Goal: Task Accomplishment & Management: Complete application form

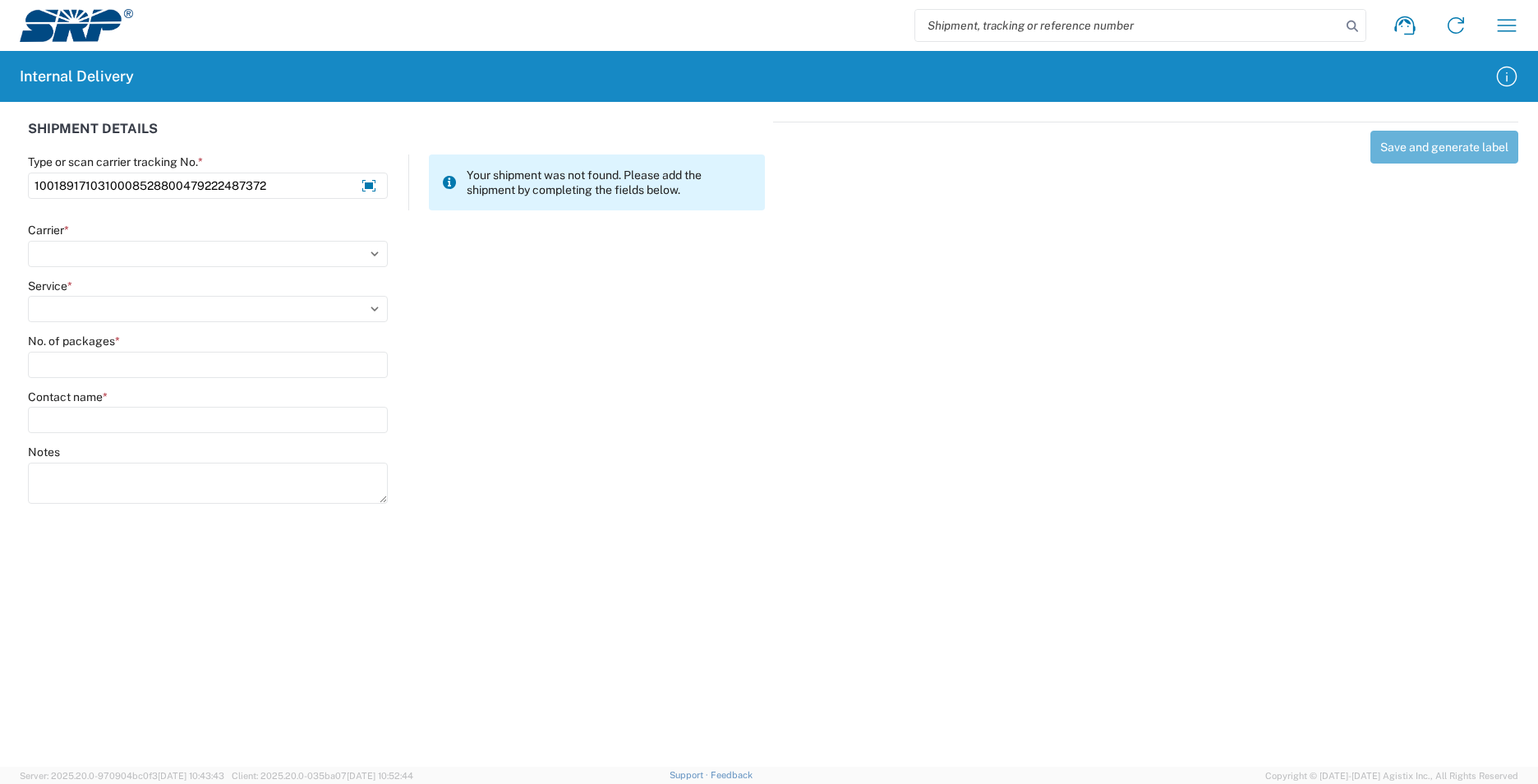
type input "1001891710310008528800479222487372"
click at [166, 253] on select "Select AcctPay Amazon Logistics ATI Trucking BC Dimerco Logistics Empire Southw…" at bounding box center [207, 254] width 360 height 26
select select "5"
click at [28, 241] on select "Select AcctPay Amazon Logistics ATI Trucking BC Dimerco Logistics Empire Southw…" at bounding box center [207, 254] width 360 height 26
click at [92, 305] on select "Select 1Day Freight 2Day 2Day AM 2Day AM One Rate 2Day Freight 2Day One Rate 3 …" at bounding box center [207, 309] width 360 height 26
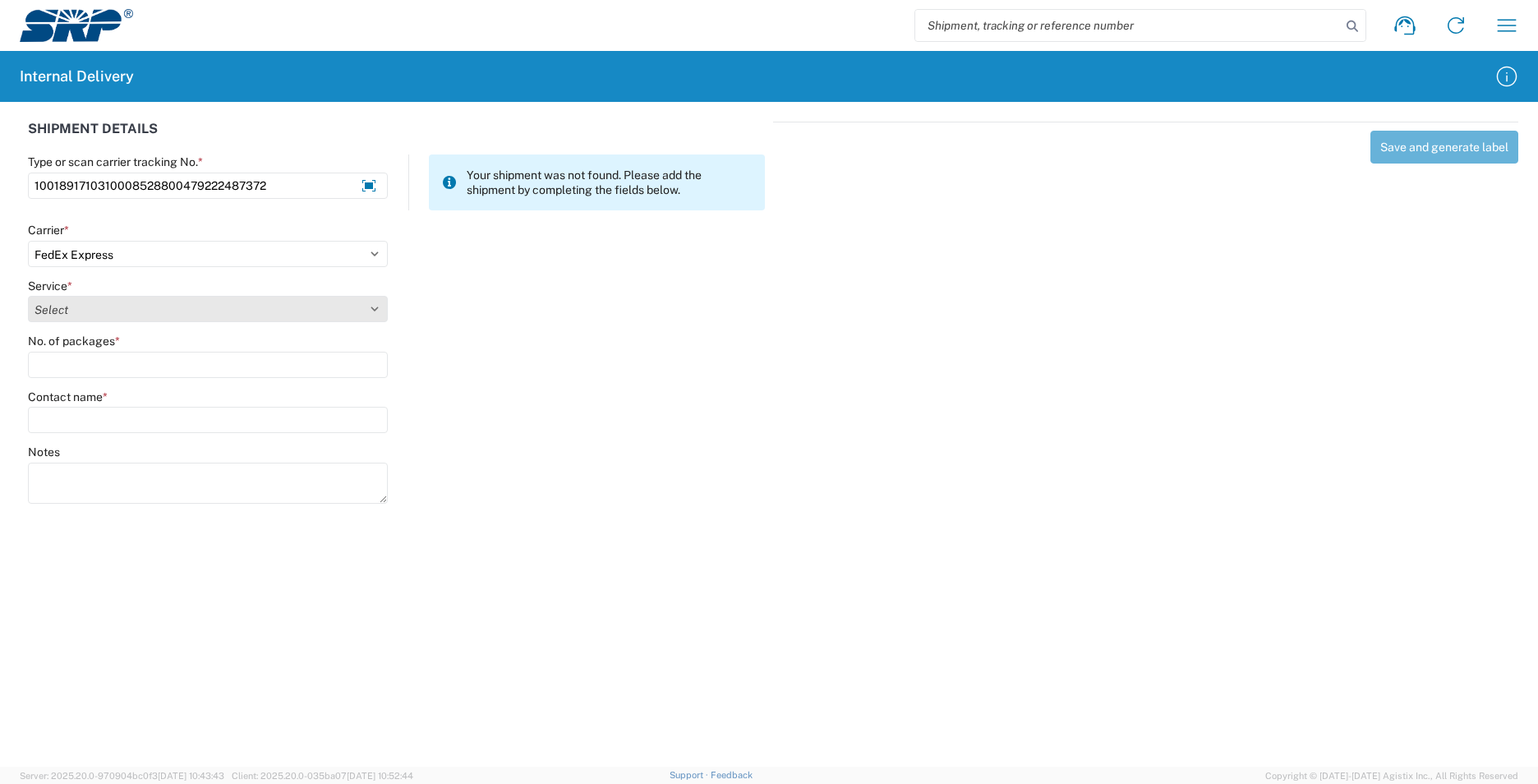
select select "8"
click at [92, 303] on select "Select 1Day Freight 2Day 2Day AM 2Day AM One Rate 2Day Freight 2Day One Rate 3 …" at bounding box center [207, 309] width 360 height 26
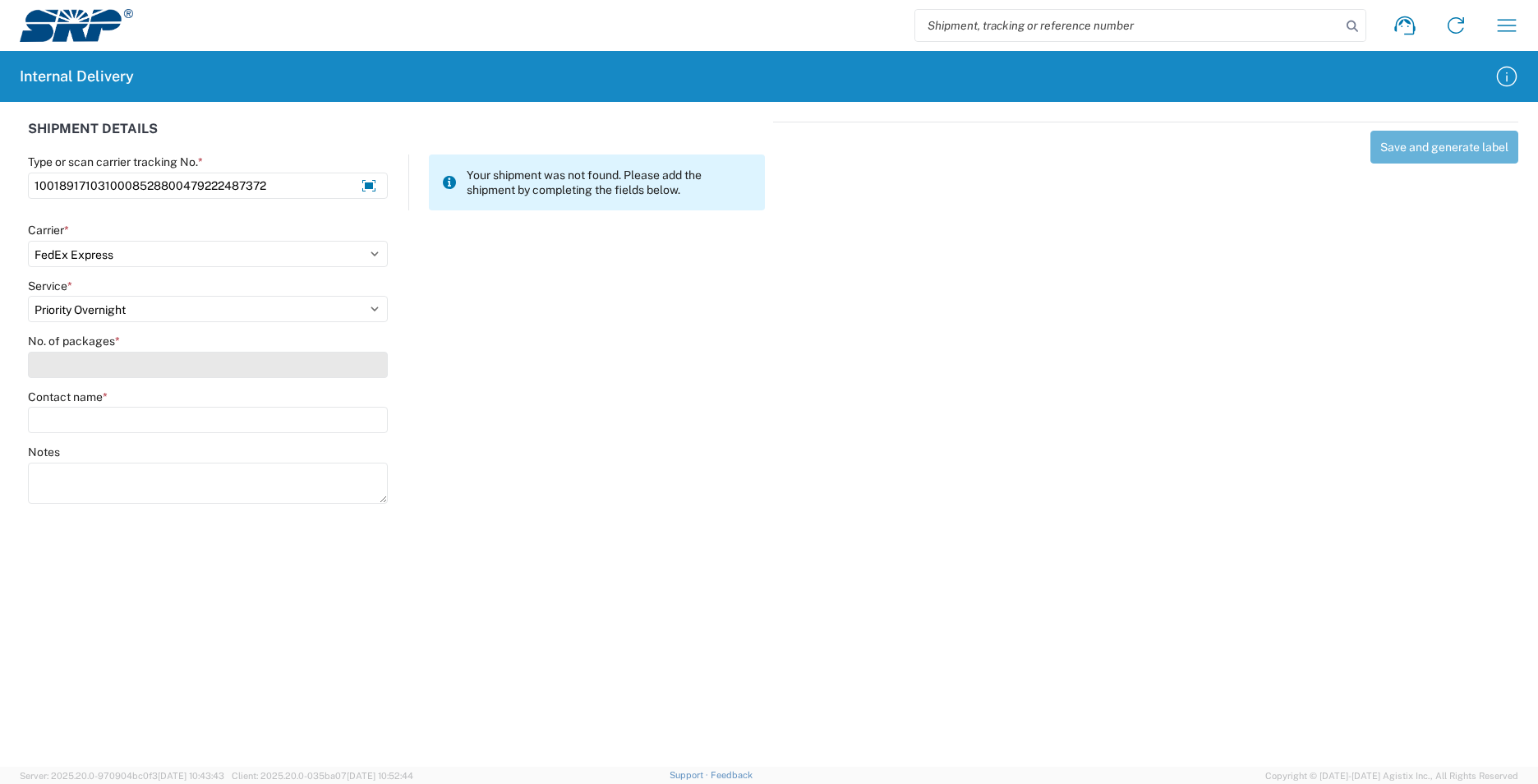
click at [73, 360] on input "No. of packages *" at bounding box center [207, 365] width 360 height 26
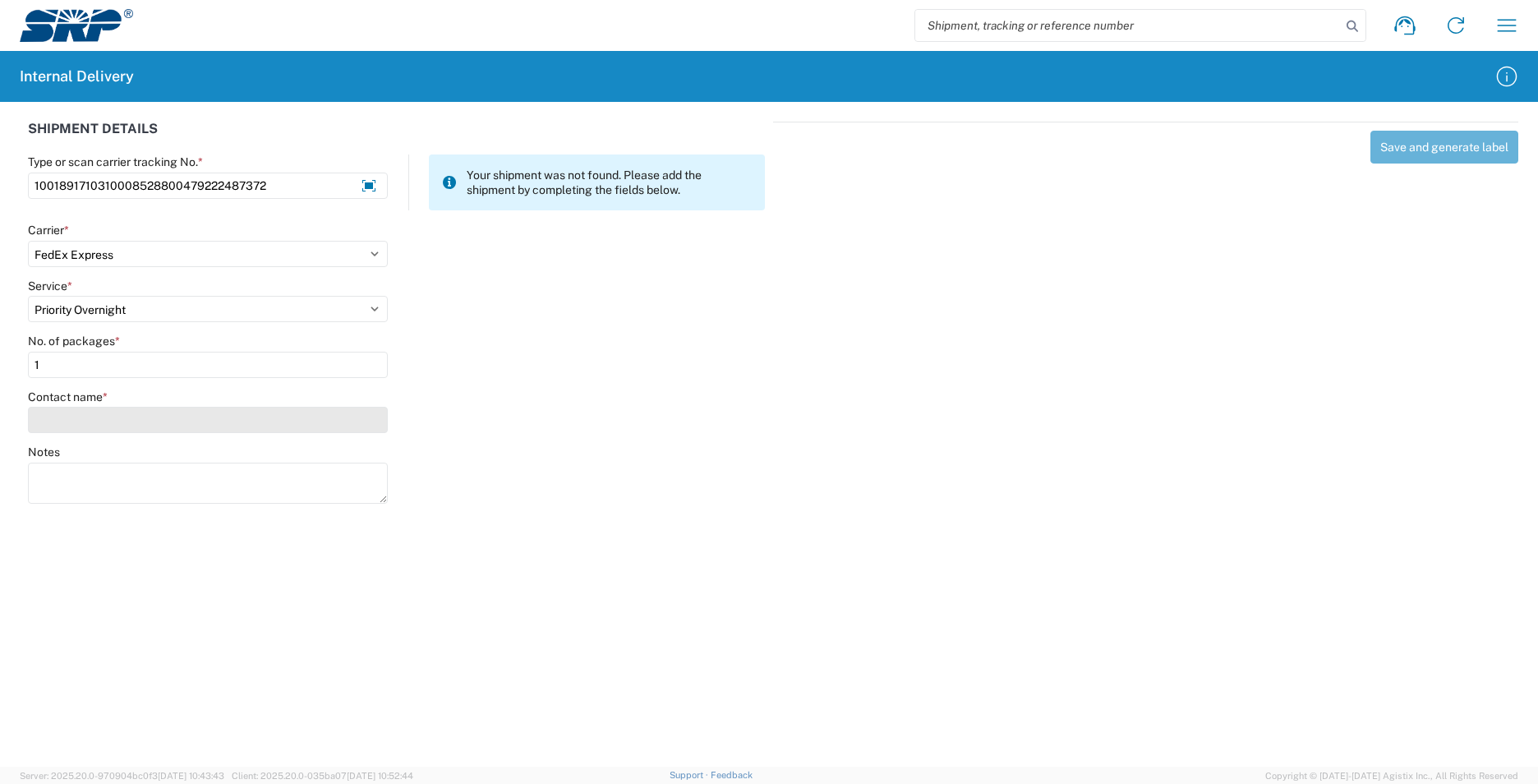
type input "1"
click at [78, 424] on input "Contact name *" at bounding box center [207, 420] width 360 height 26
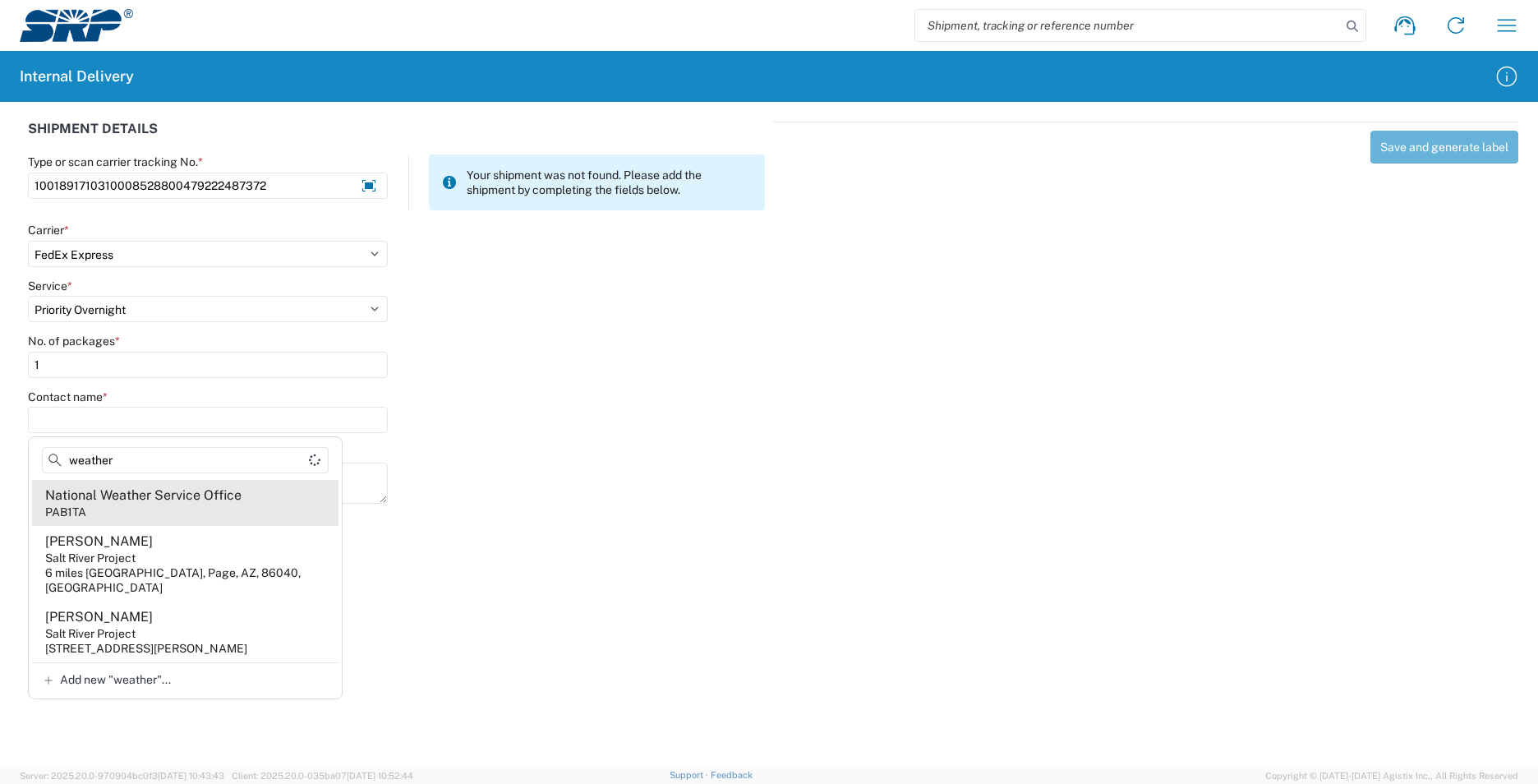
type input "weather"
drag, startPoint x: 204, startPoint y: 500, endPoint x: 205, endPoint y: 492, distance: 8.1
click at [207, 496] on div "National Weather Service Office" at bounding box center [143, 495] width 197 height 18
type input "National Weather Service Office"
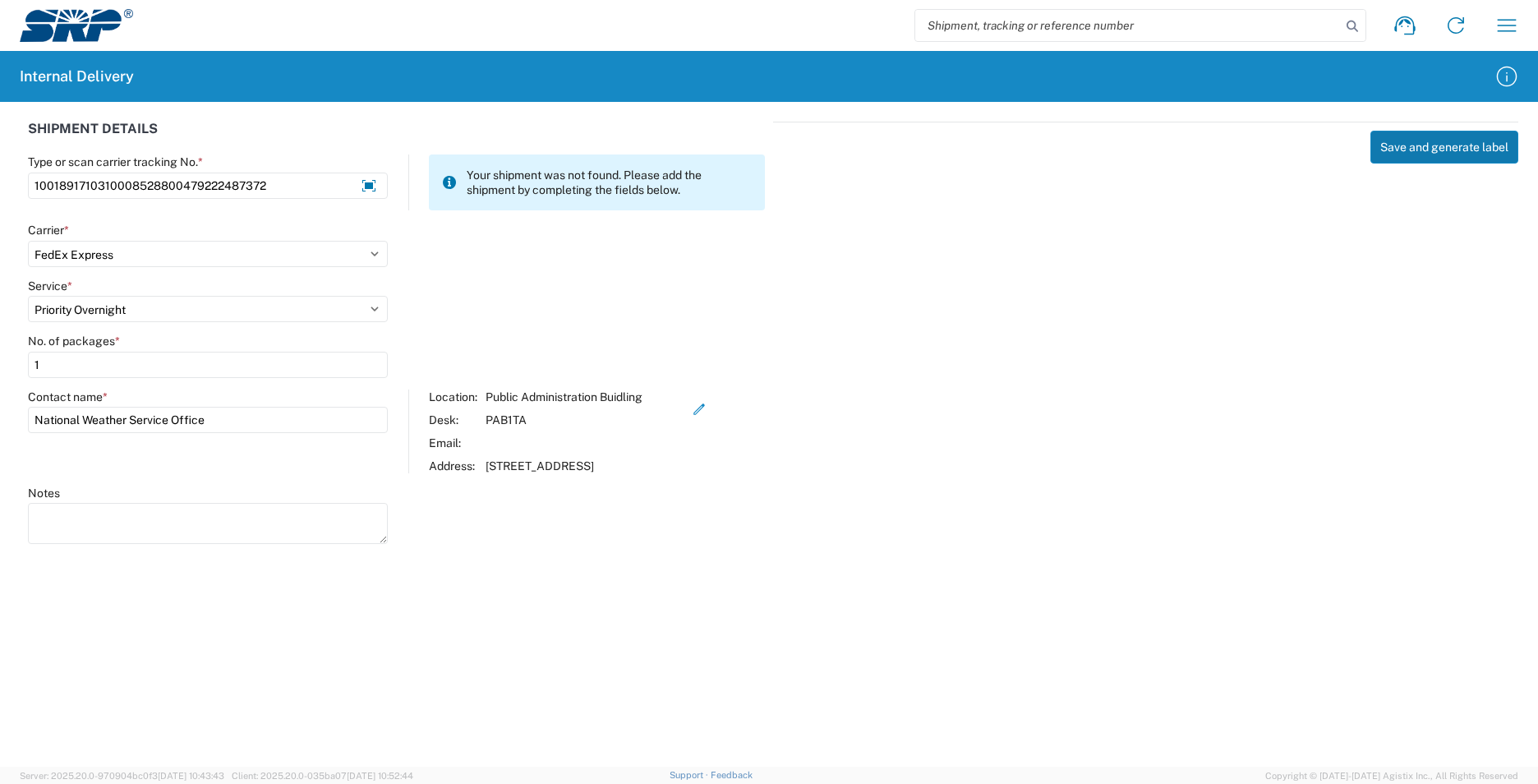
click at [1394, 151] on button "Save and generate label" at bounding box center [1444, 147] width 148 height 33
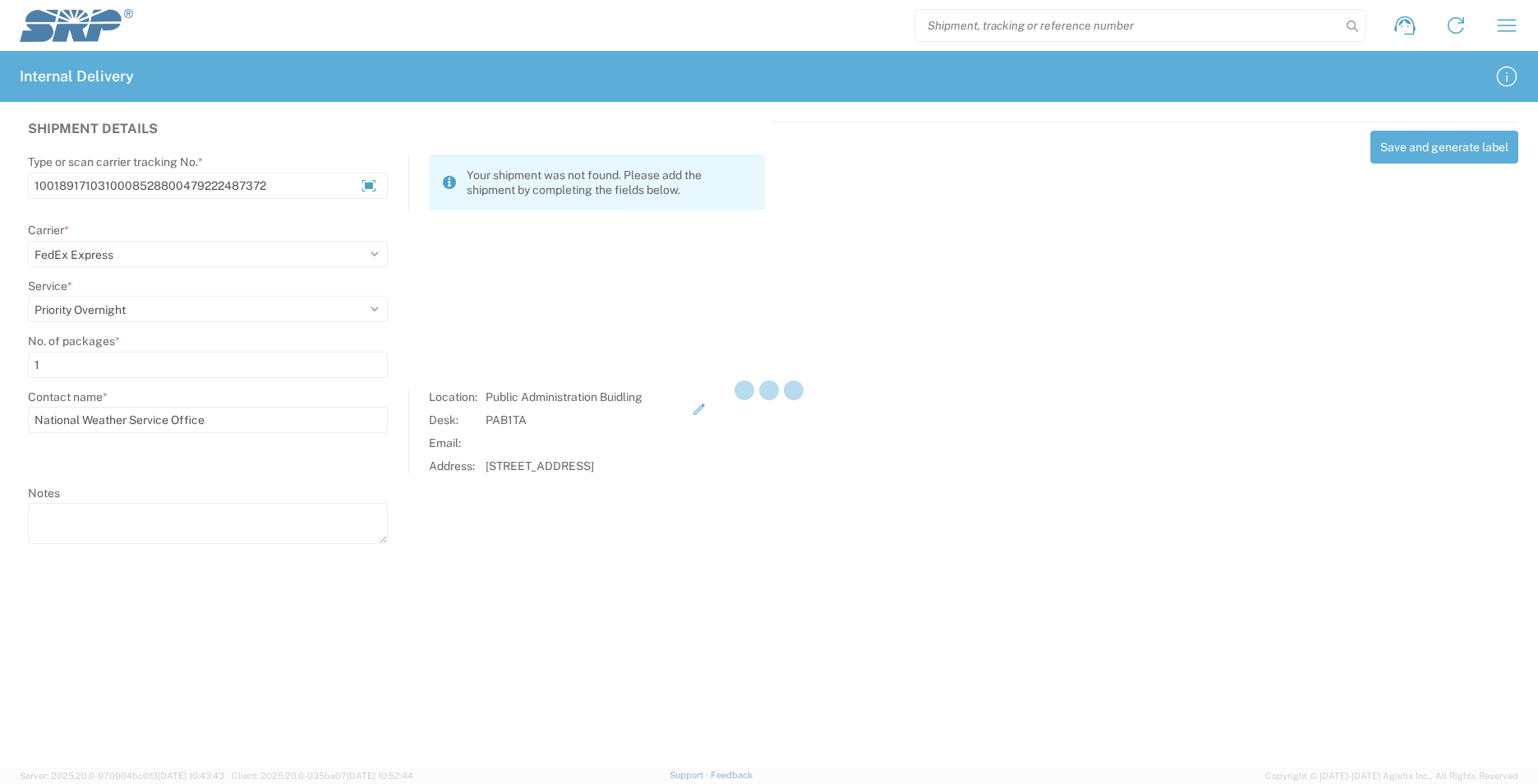
select select
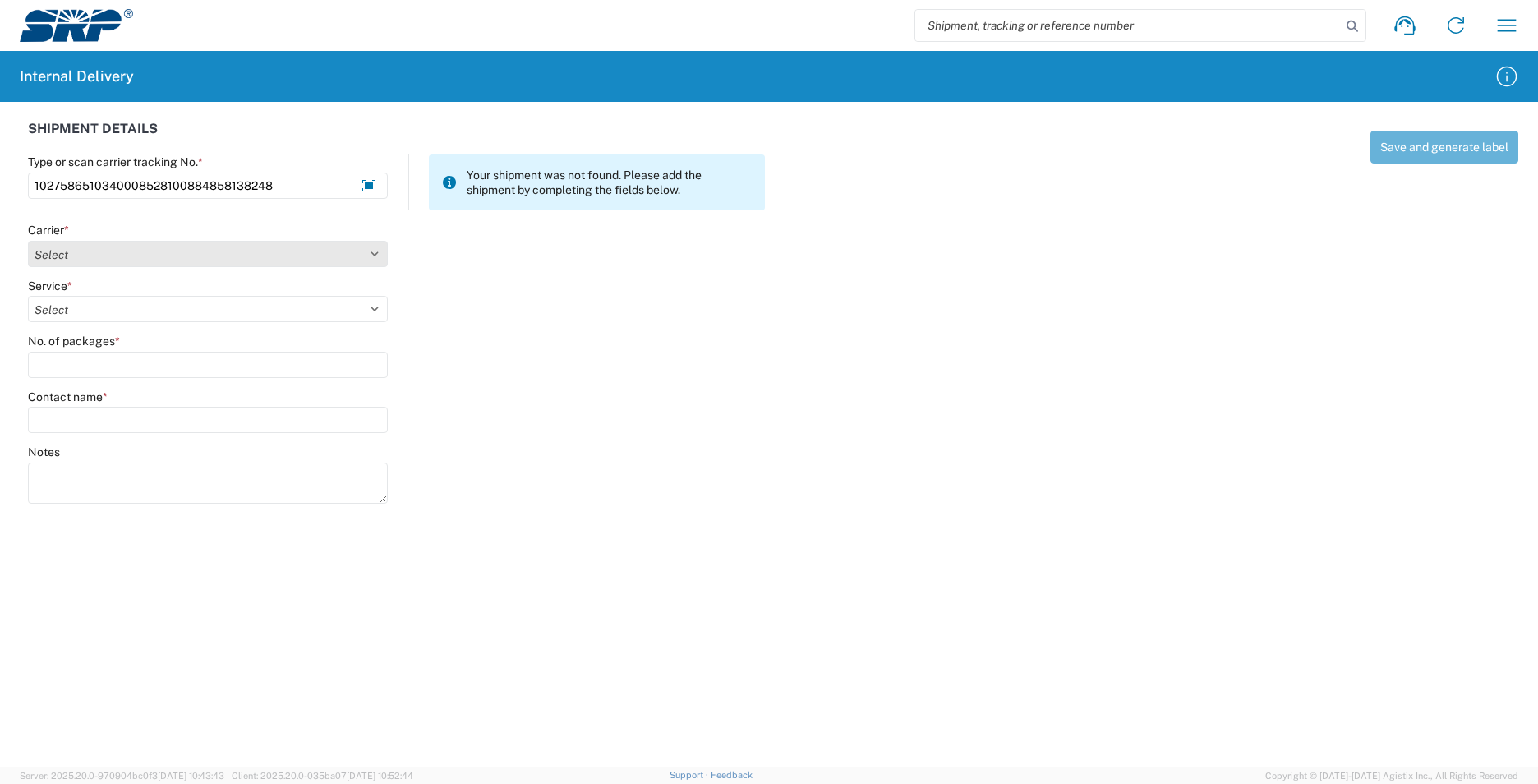
type input "1027586510340008528100884858138248"
click at [91, 251] on select "Select AcctPay Amazon Logistics ATI Trucking BC Dimerco Logistics Empire Southw…" at bounding box center [207, 254] width 360 height 26
select select "5"
click at [28, 241] on select "Select AcctPay Amazon Logistics ATI Trucking BC Dimerco Logistics Empire Southw…" at bounding box center [207, 254] width 360 height 26
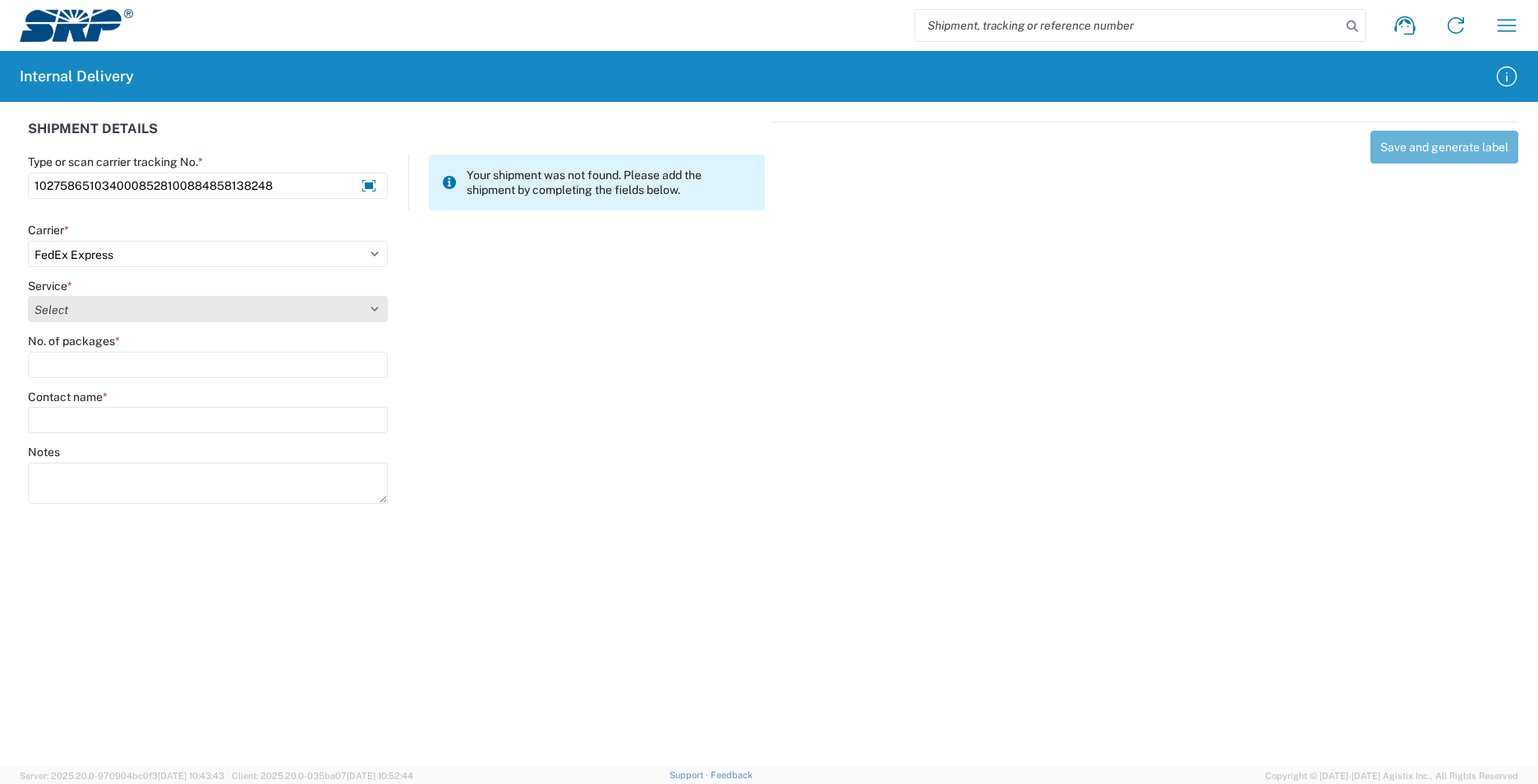
click at [69, 300] on select "Select 1Day Freight 2Day 2Day AM 2Day AM One Rate 2Day Freight 2Day One Rate 3 …" at bounding box center [207, 309] width 360 height 26
select select "7"
click at [28, 296] on select "Select 1Day Freight 2Day 2Day AM 2Day AM One Rate 2Day Freight 2Day One Rate 3 …" at bounding box center [207, 309] width 360 height 26
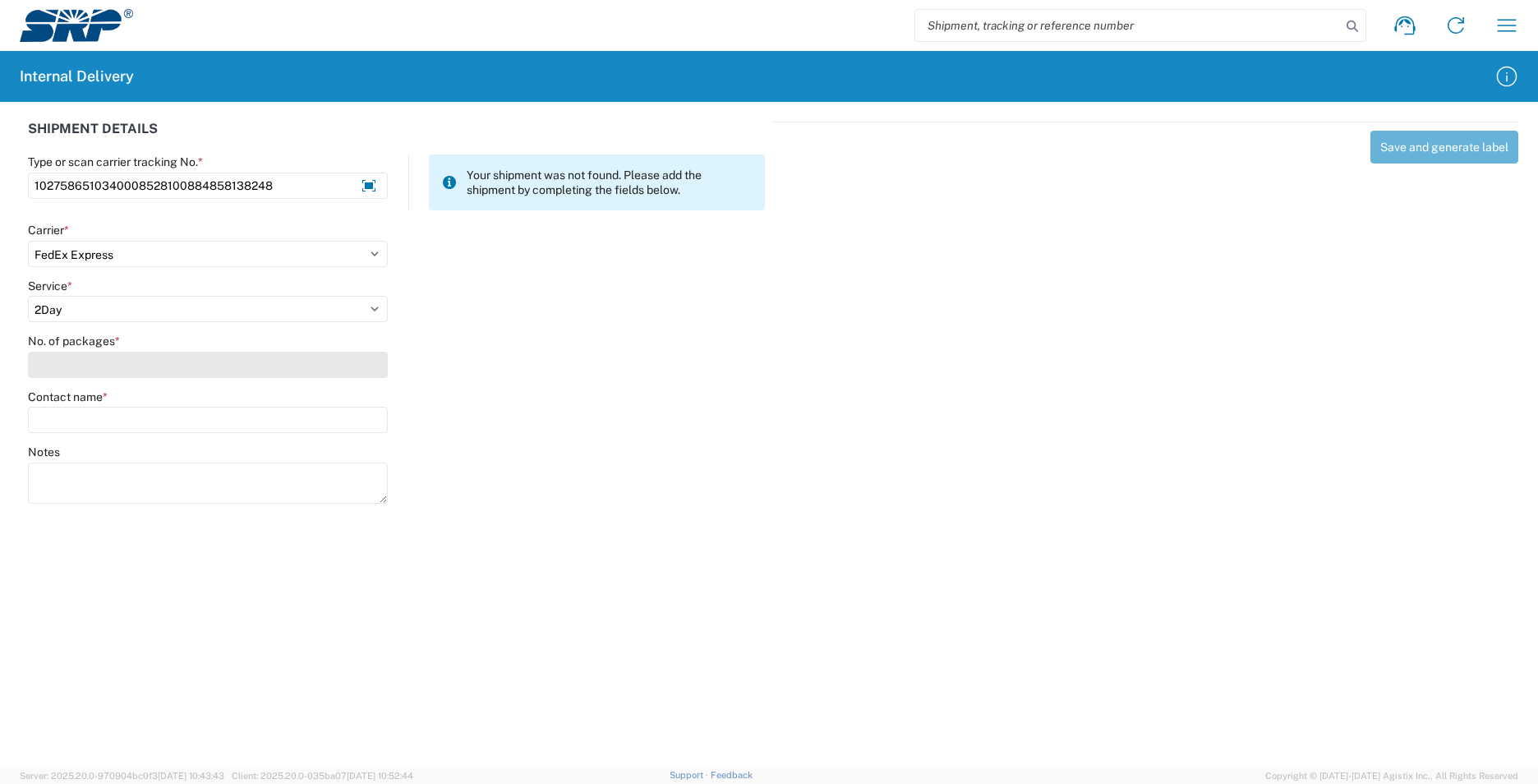
click at [58, 373] on input "No. of packages *" at bounding box center [207, 365] width 360 height 26
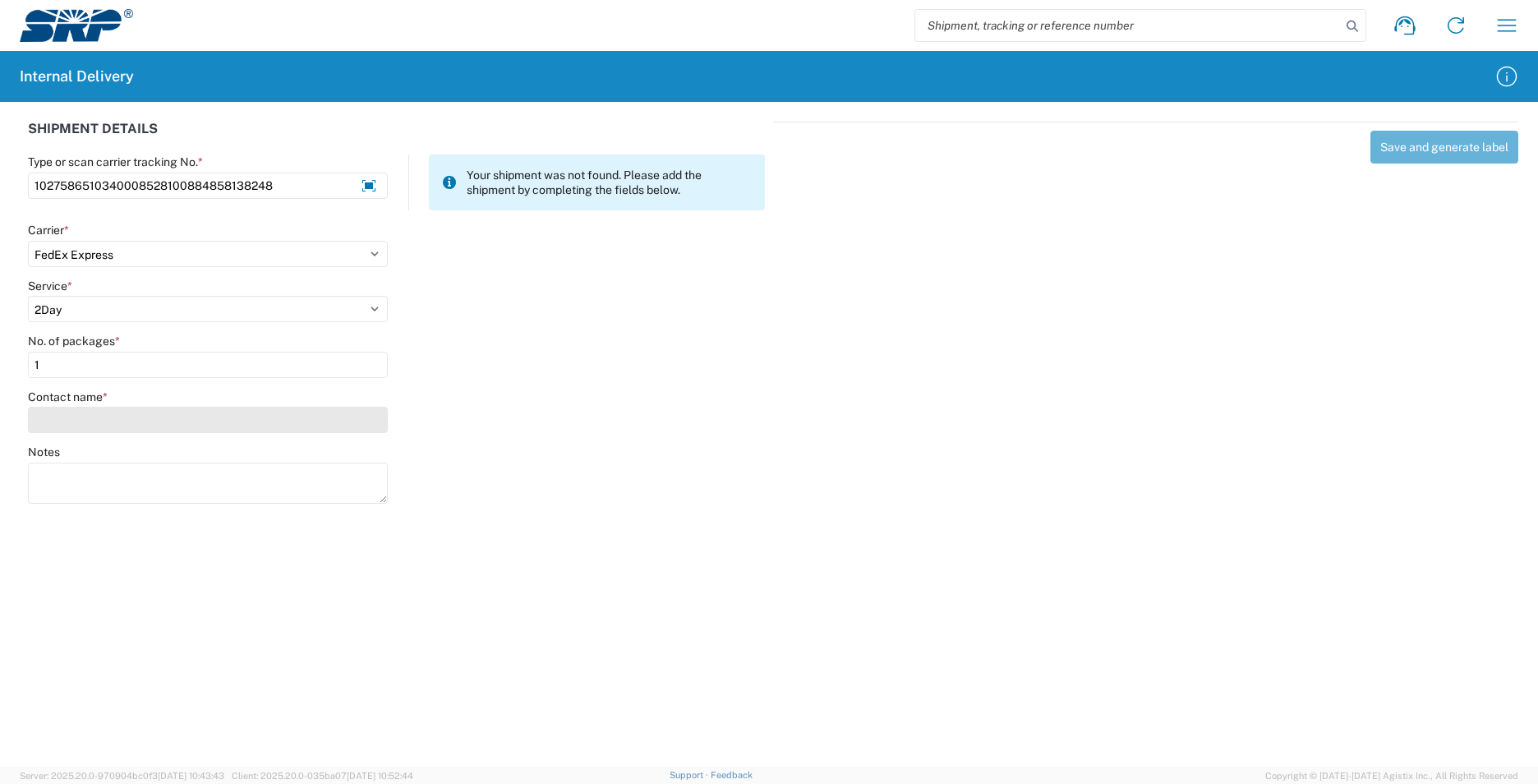
type input "1"
click at [74, 413] on input "Contact name *" at bounding box center [207, 420] width 360 height 26
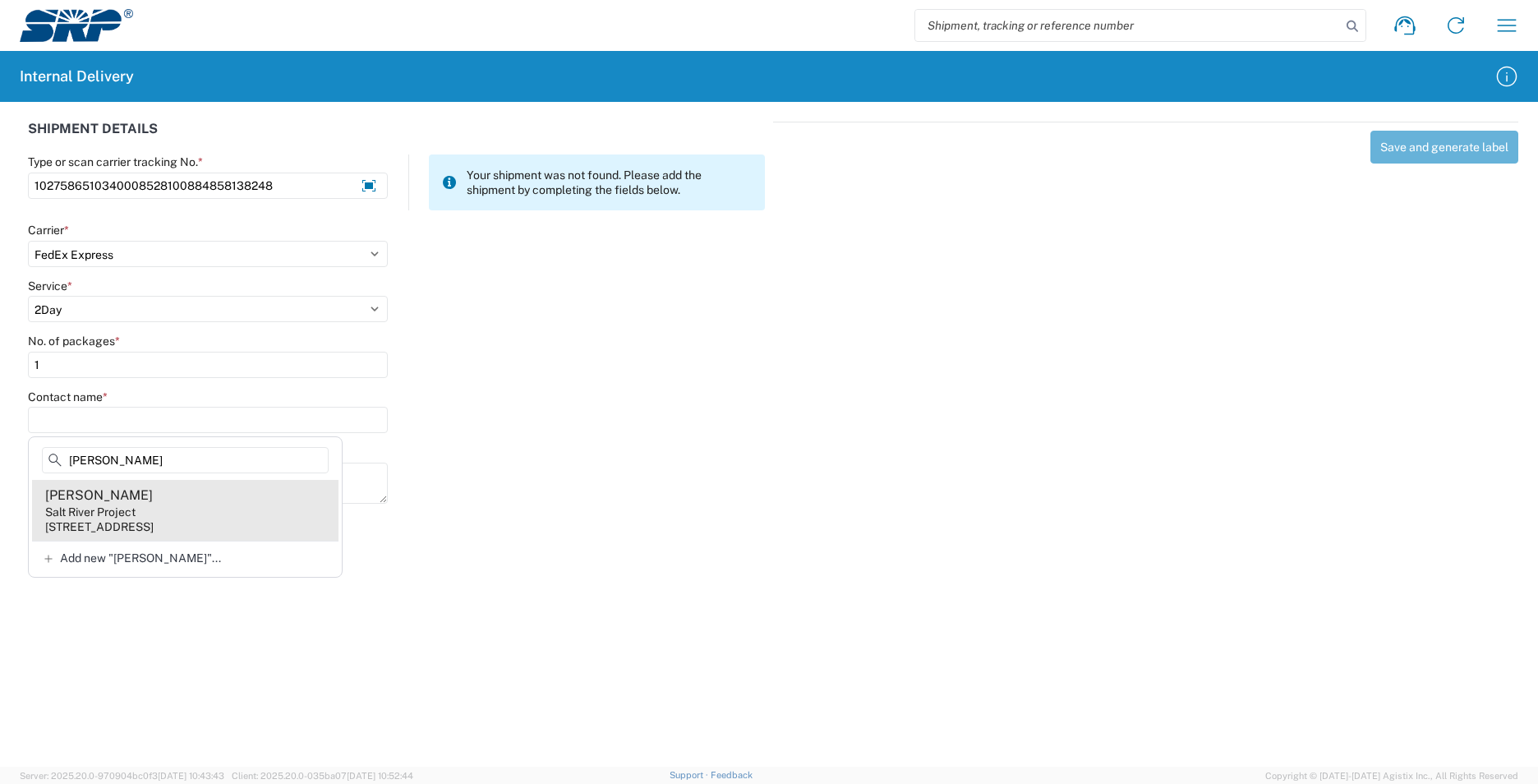
type input "[PERSON_NAME]"
click at [191, 513] on agx-address-suggestion-item "[PERSON_NAME] Salt River Project [STREET_ADDRESS]" at bounding box center [185, 510] width 306 height 60
type input "[PERSON_NAME]"
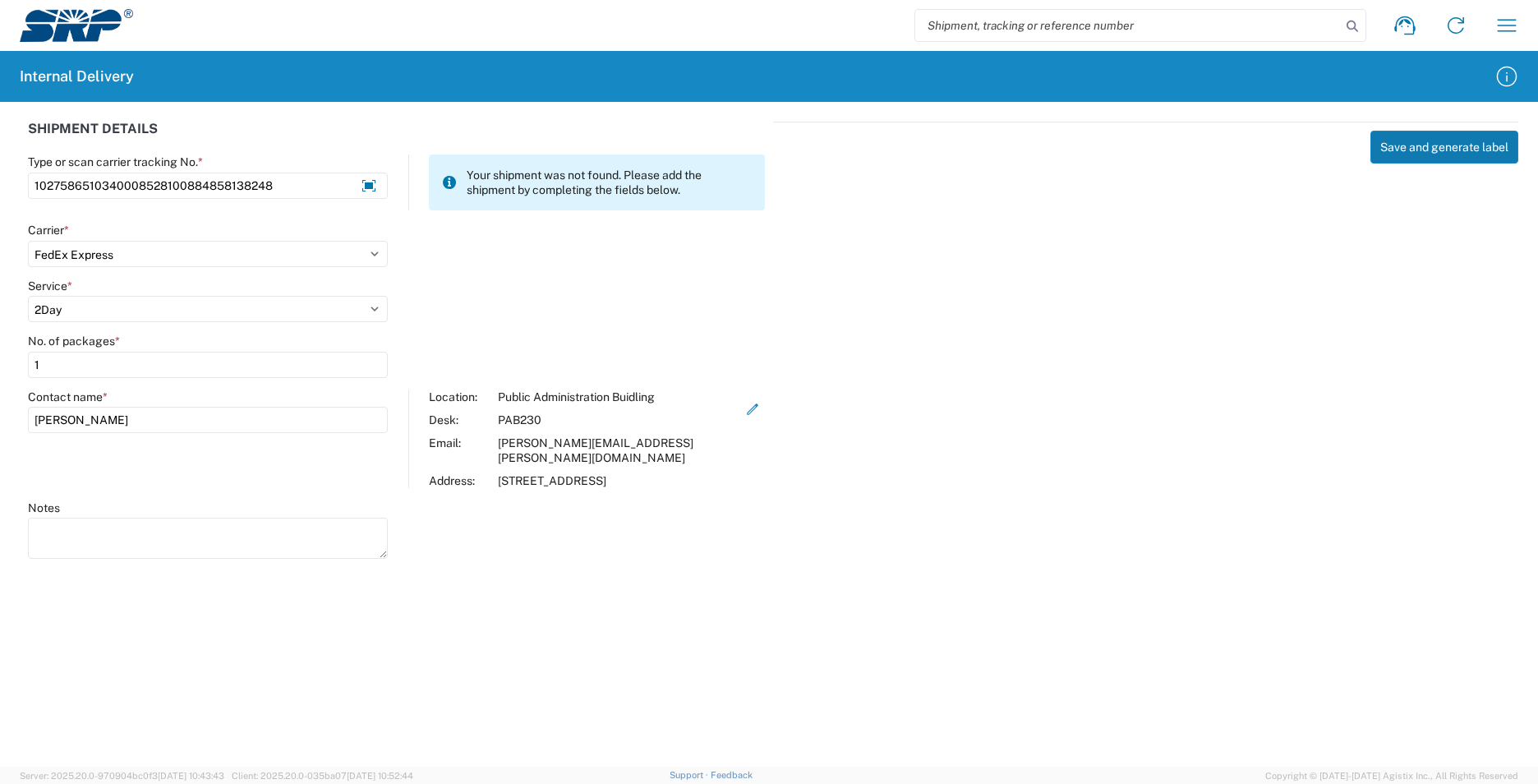
click at [1420, 147] on button "Save and generate label" at bounding box center [1444, 147] width 148 height 33
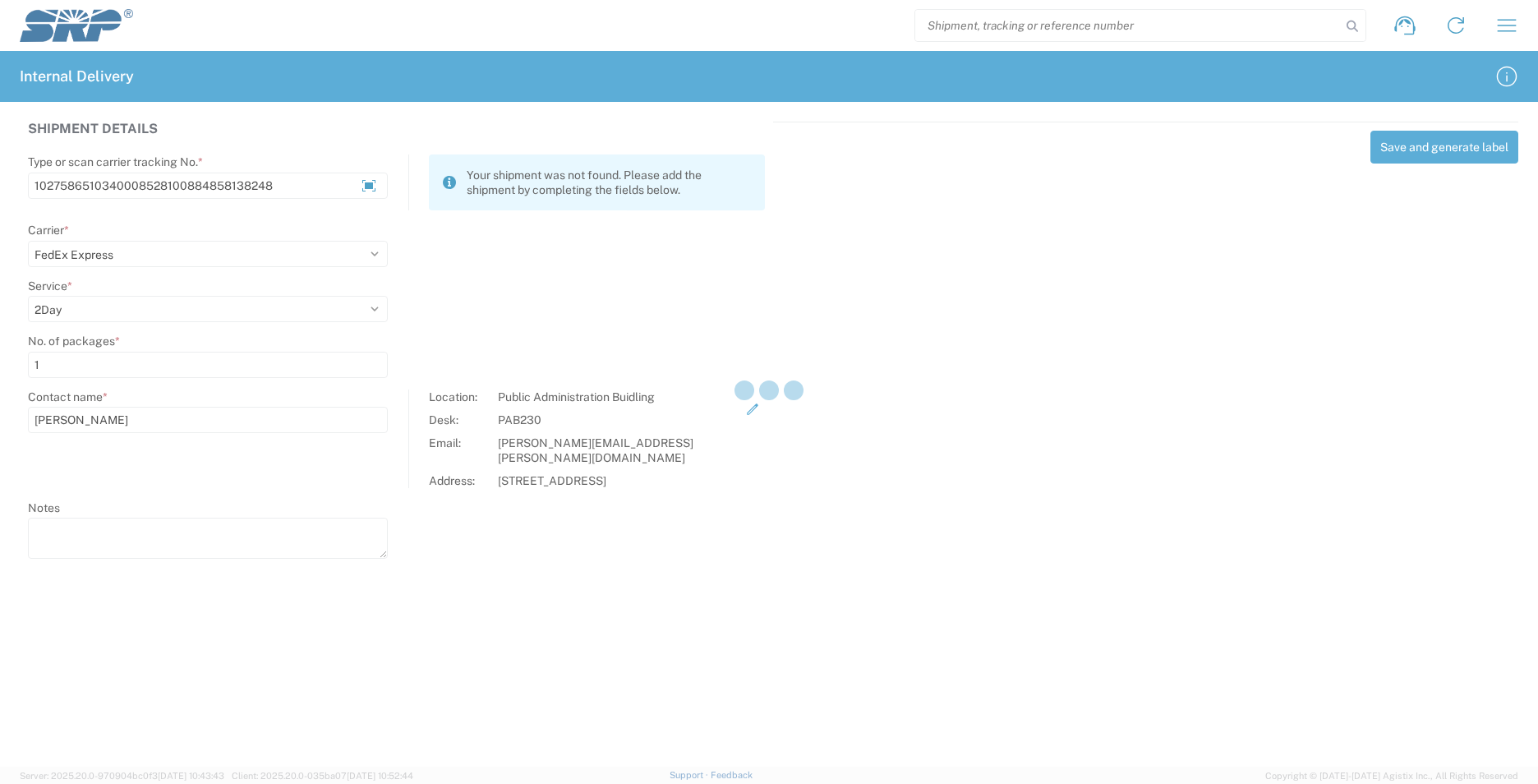
select select
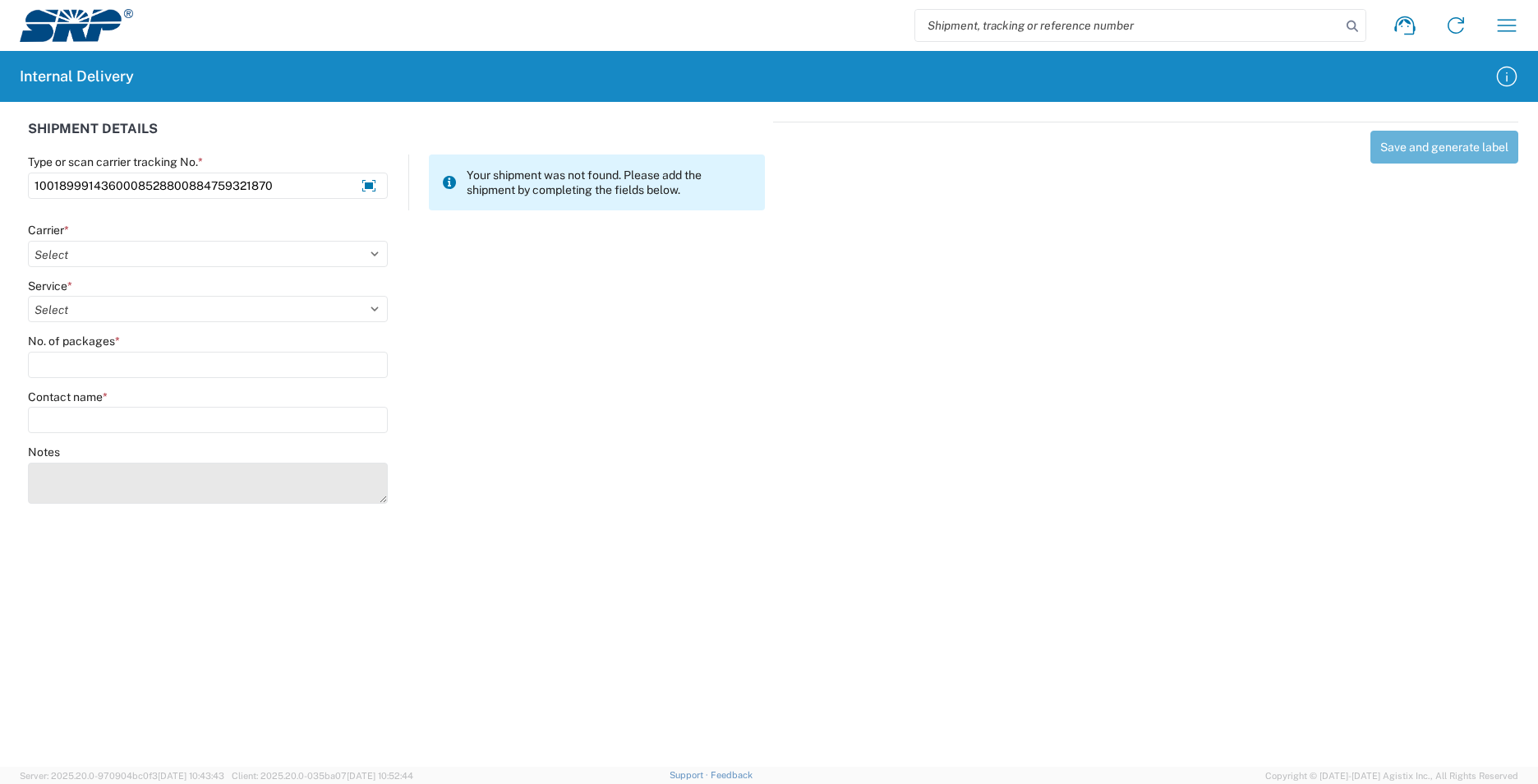
type input "1001899914360008528800884759321870"
drag, startPoint x: 224, startPoint y: 477, endPoint x: 234, endPoint y: 474, distance: 10.4
click at [231, 475] on textarea "Notes" at bounding box center [207, 483] width 360 height 41
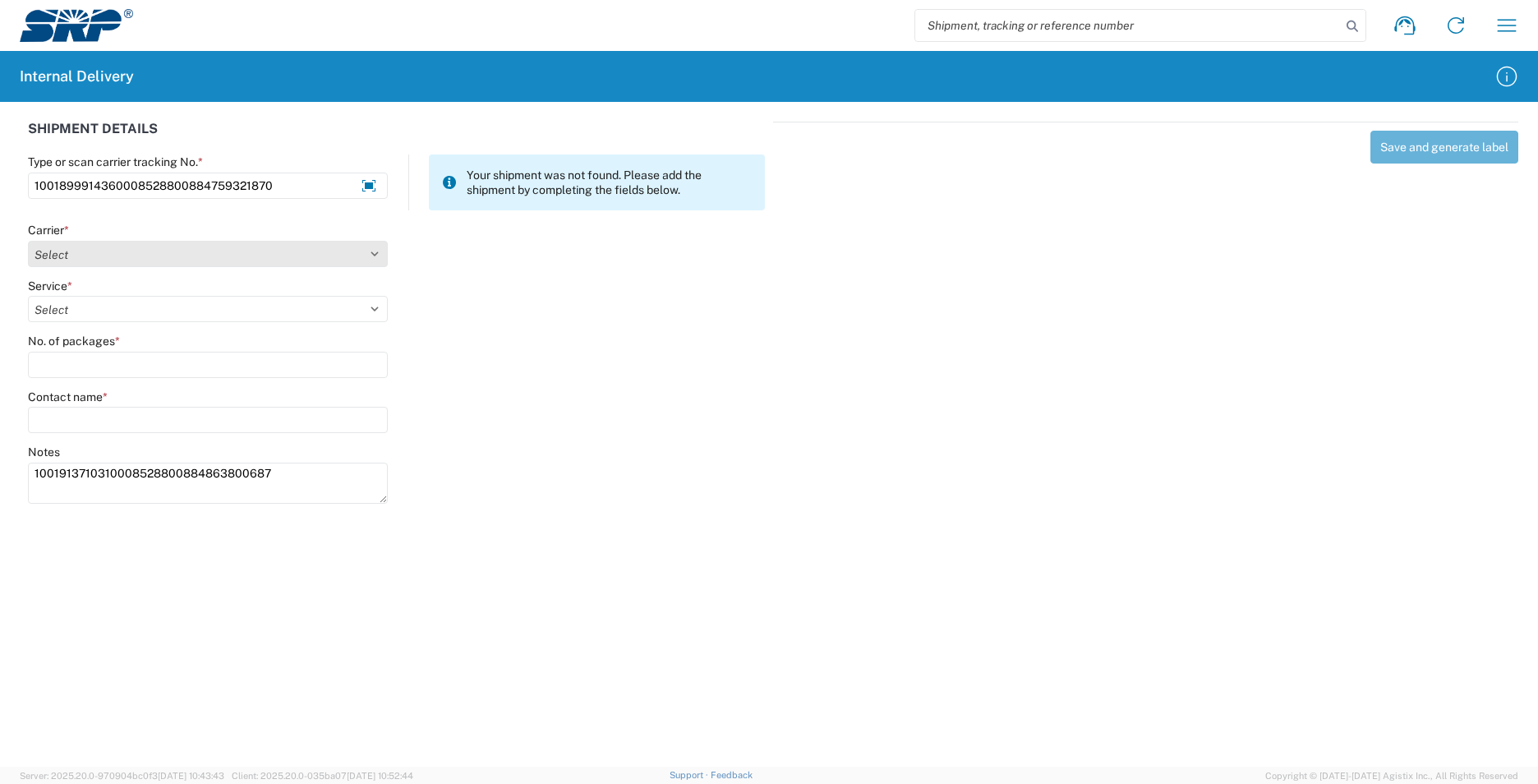
type textarea "1001913710310008528800884863800687"
click at [104, 252] on select "Select AcctPay Amazon Logistics ATI Trucking BC Dimerco Logistics Empire Southw…" at bounding box center [207, 254] width 360 height 26
select select "5"
click at [28, 241] on select "Select AcctPay Amazon Logistics ATI Trucking BC Dimerco Logistics Empire Southw…" at bounding box center [207, 254] width 360 height 26
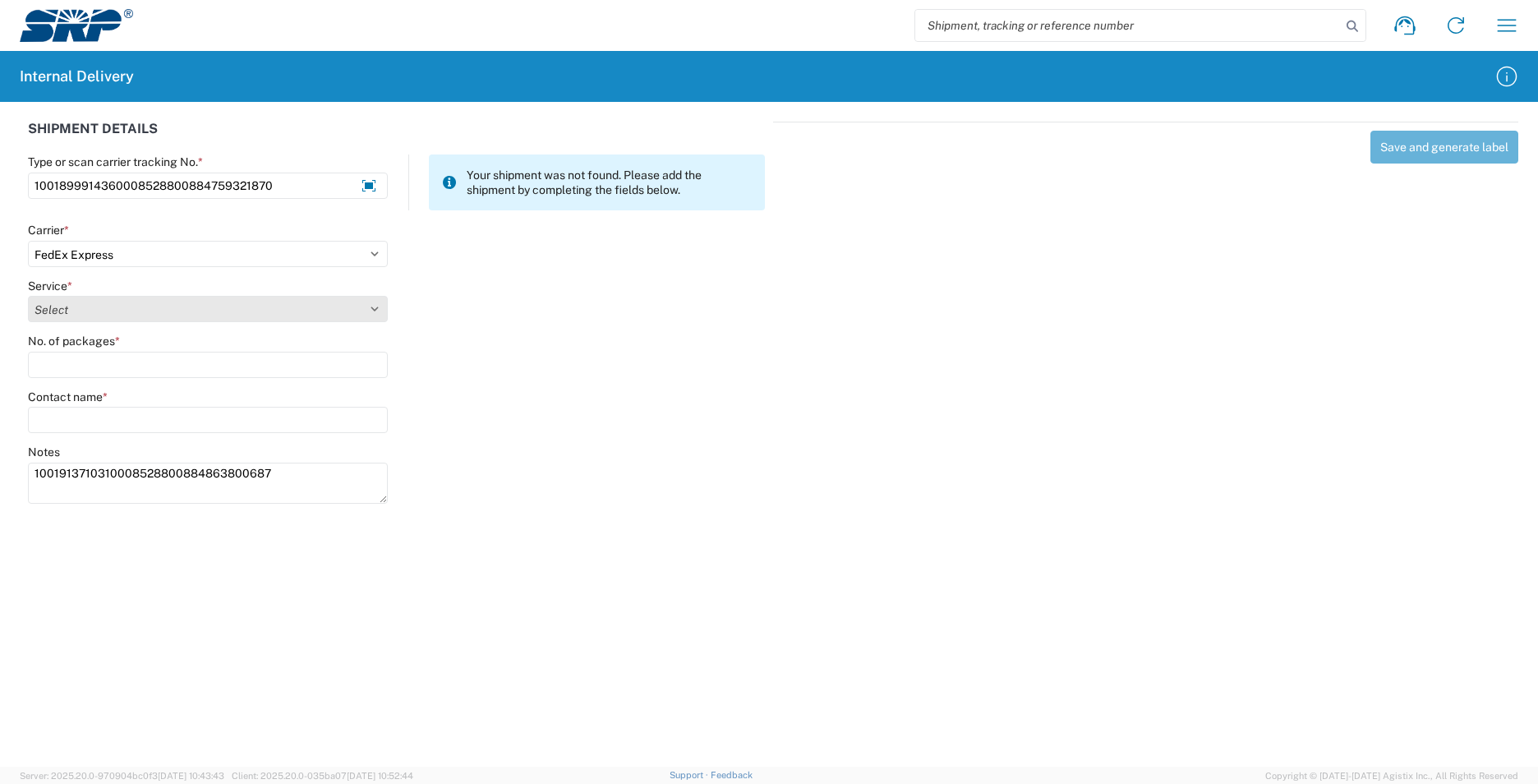
click at [85, 301] on select "Select 1Day Freight 2Day 2Day AM 2Day AM One Rate 2Day Freight 2Day One Rate 3 …" at bounding box center [207, 309] width 360 height 26
select select "8"
click at [85, 301] on select "Select 1Day Freight 2Day 2Day AM 2Day AM One Rate 2Day Freight 2Day One Rate 3 …" at bounding box center [207, 309] width 360 height 26
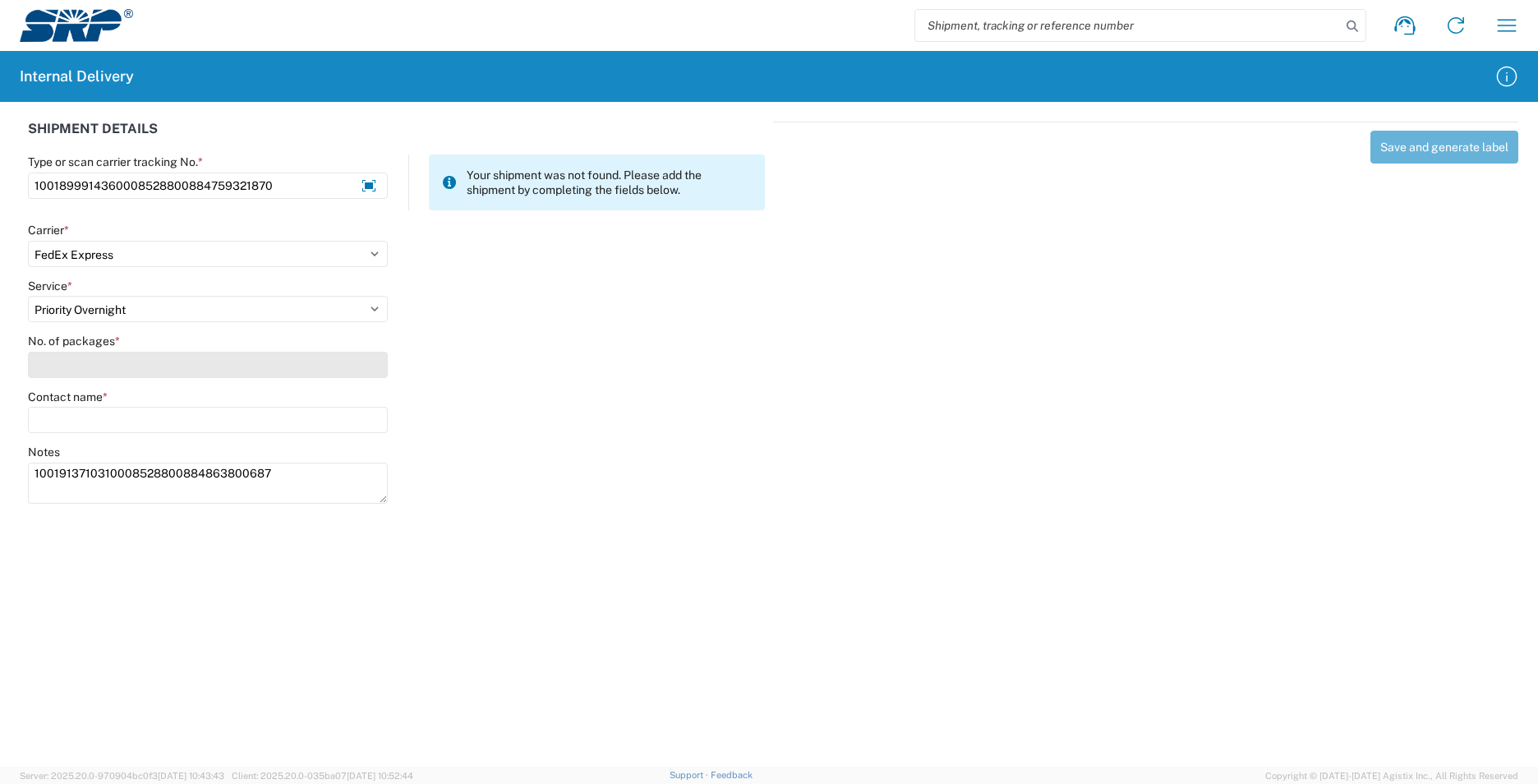
click at [64, 359] on input "No. of packages *" at bounding box center [207, 365] width 360 height 26
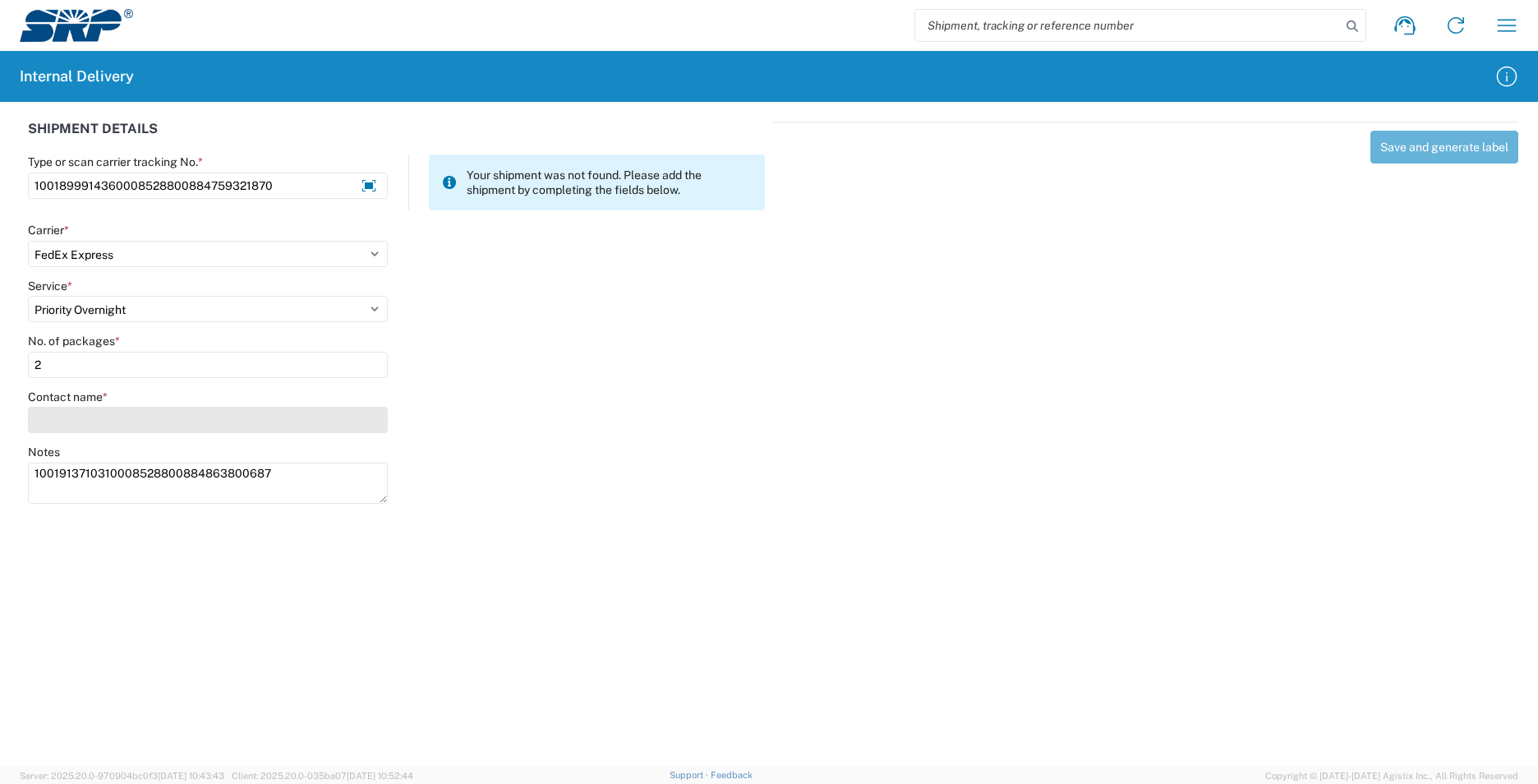
type input "2"
click at [71, 421] on input "Contact name *" at bounding box center [207, 420] width 360 height 26
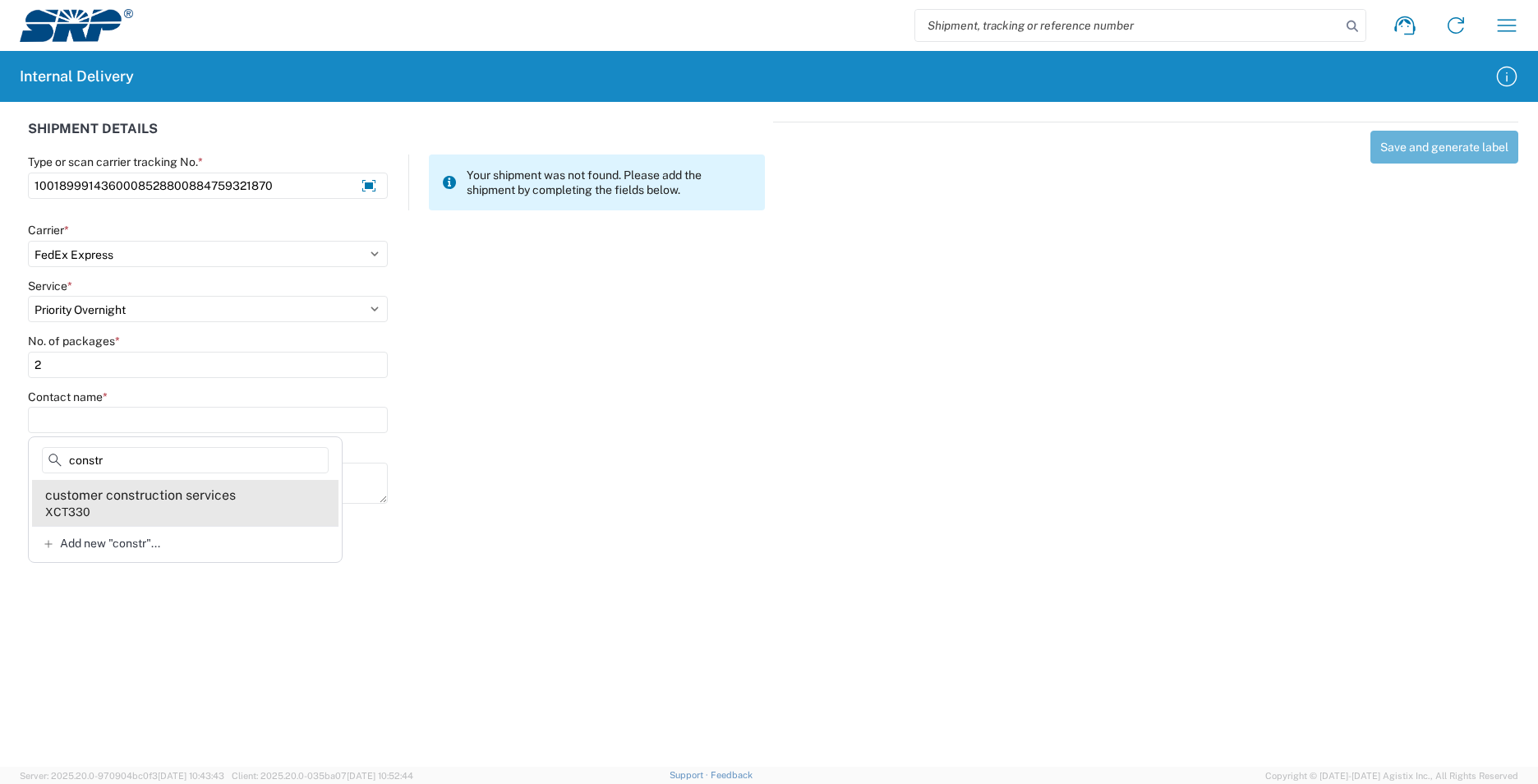
type input "constr"
click at [236, 508] on agx-address-suggestion-item "customer construction services XCT330" at bounding box center [185, 502] width 306 height 46
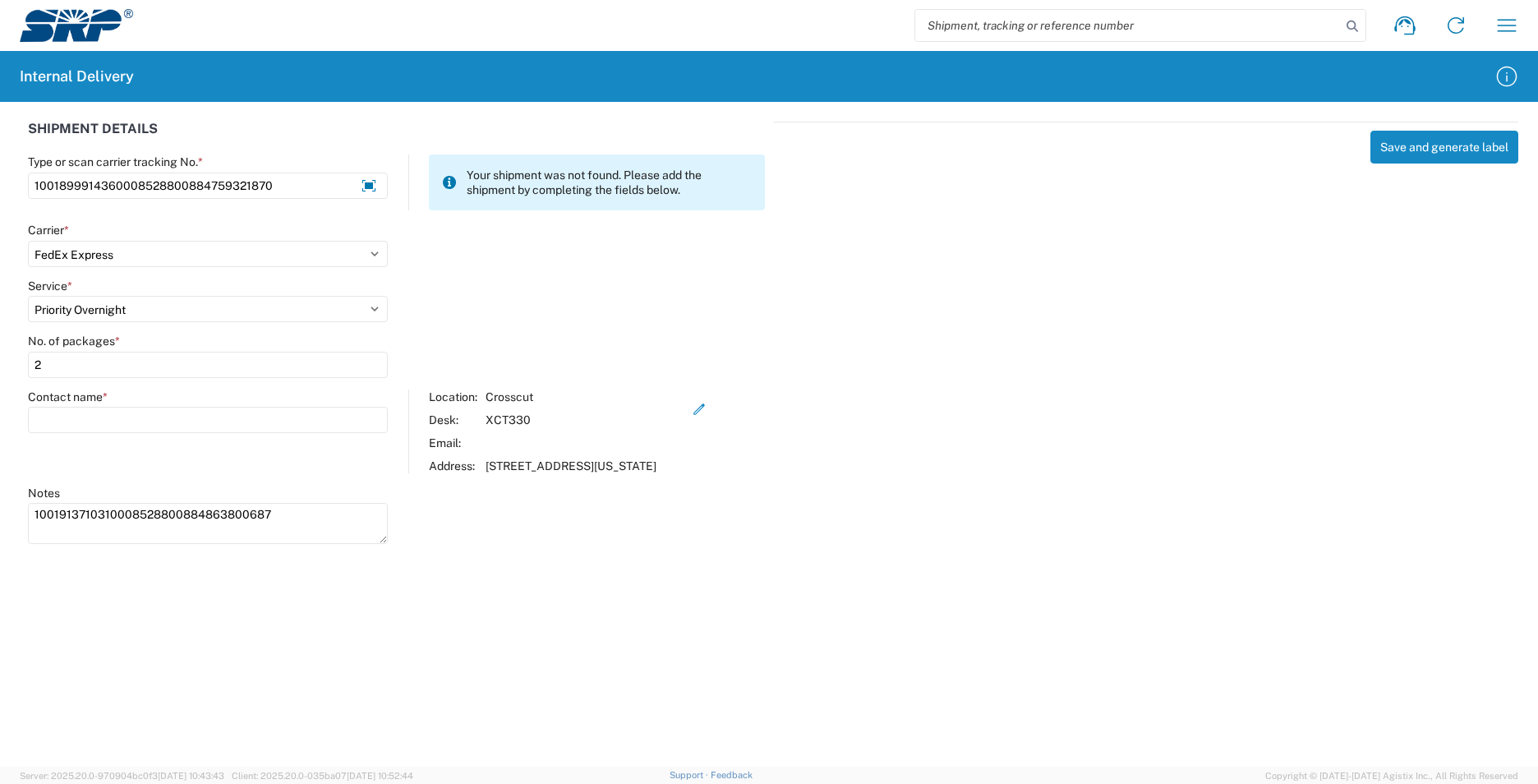
type input "customer construction services"
click at [1433, 147] on button "Save and generate label" at bounding box center [1444, 147] width 148 height 33
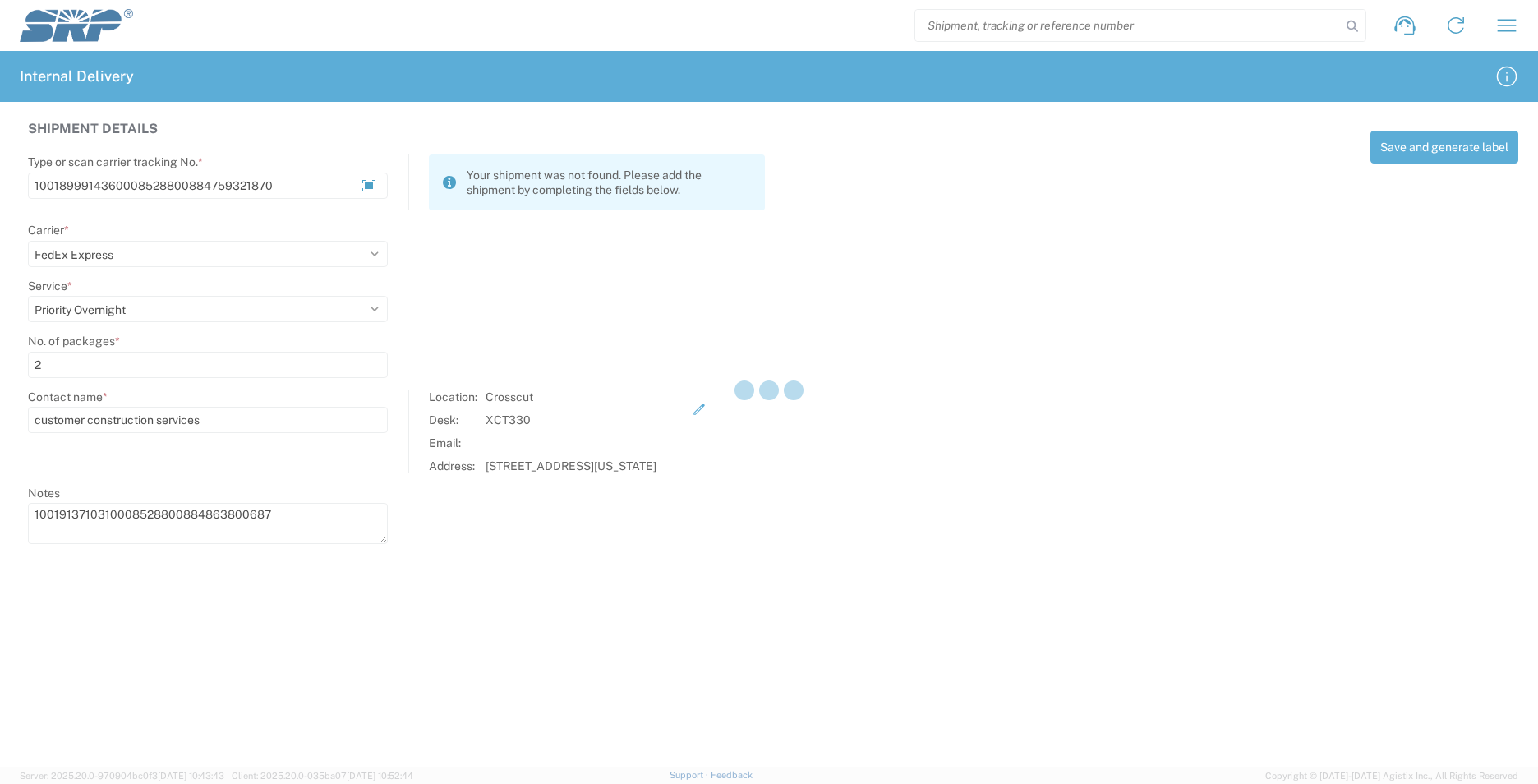
select select
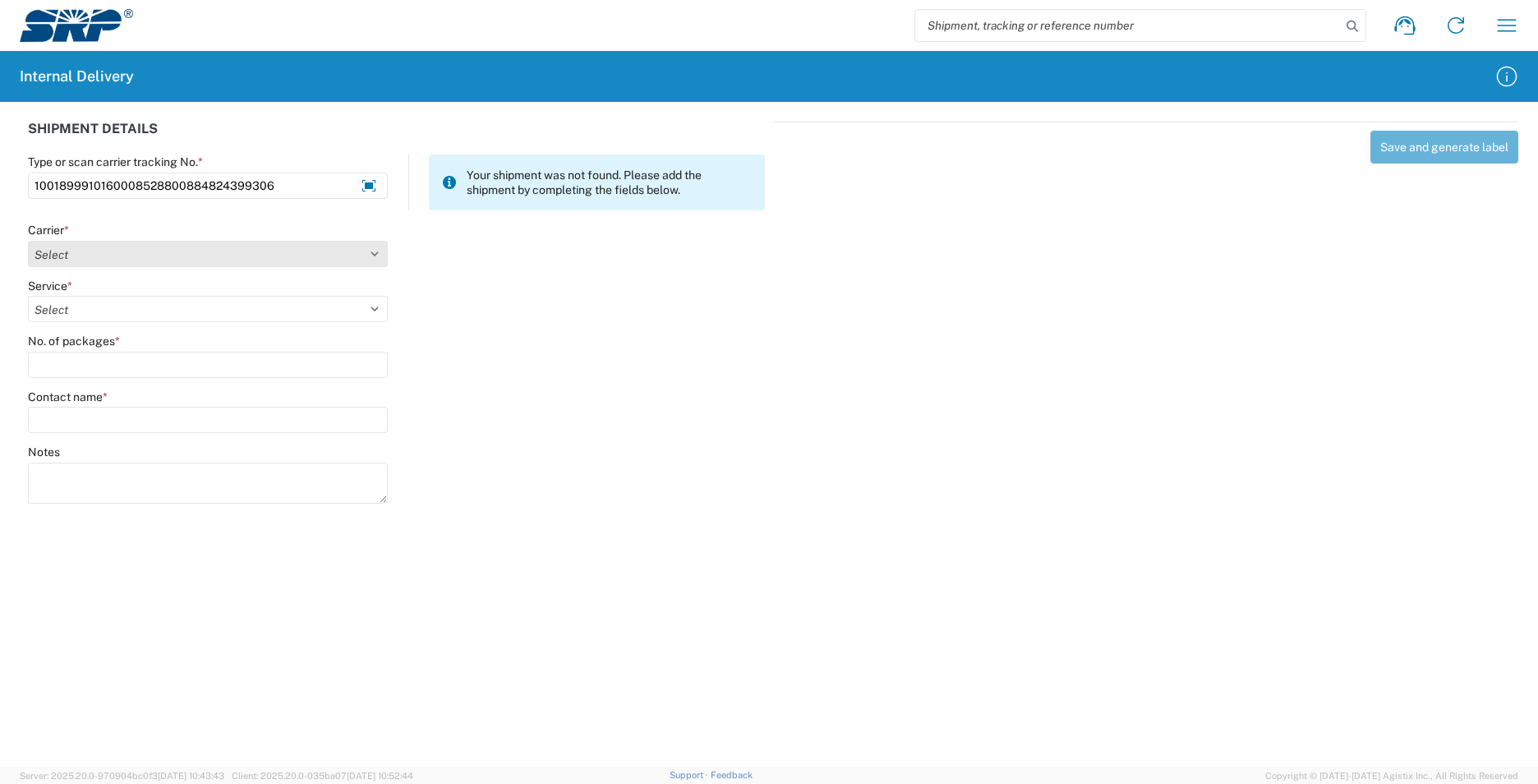
type input "1001899910160008528800884824399306"
click at [111, 246] on select "Select AcctPay Amazon Logistics ATI Trucking BC Dimerco Logistics Empire Southw…" at bounding box center [207, 254] width 360 height 26
select select "5"
click at [28, 241] on select "Select AcctPay Amazon Logistics ATI Trucking BC Dimerco Logistics Empire Southw…" at bounding box center [207, 254] width 360 height 26
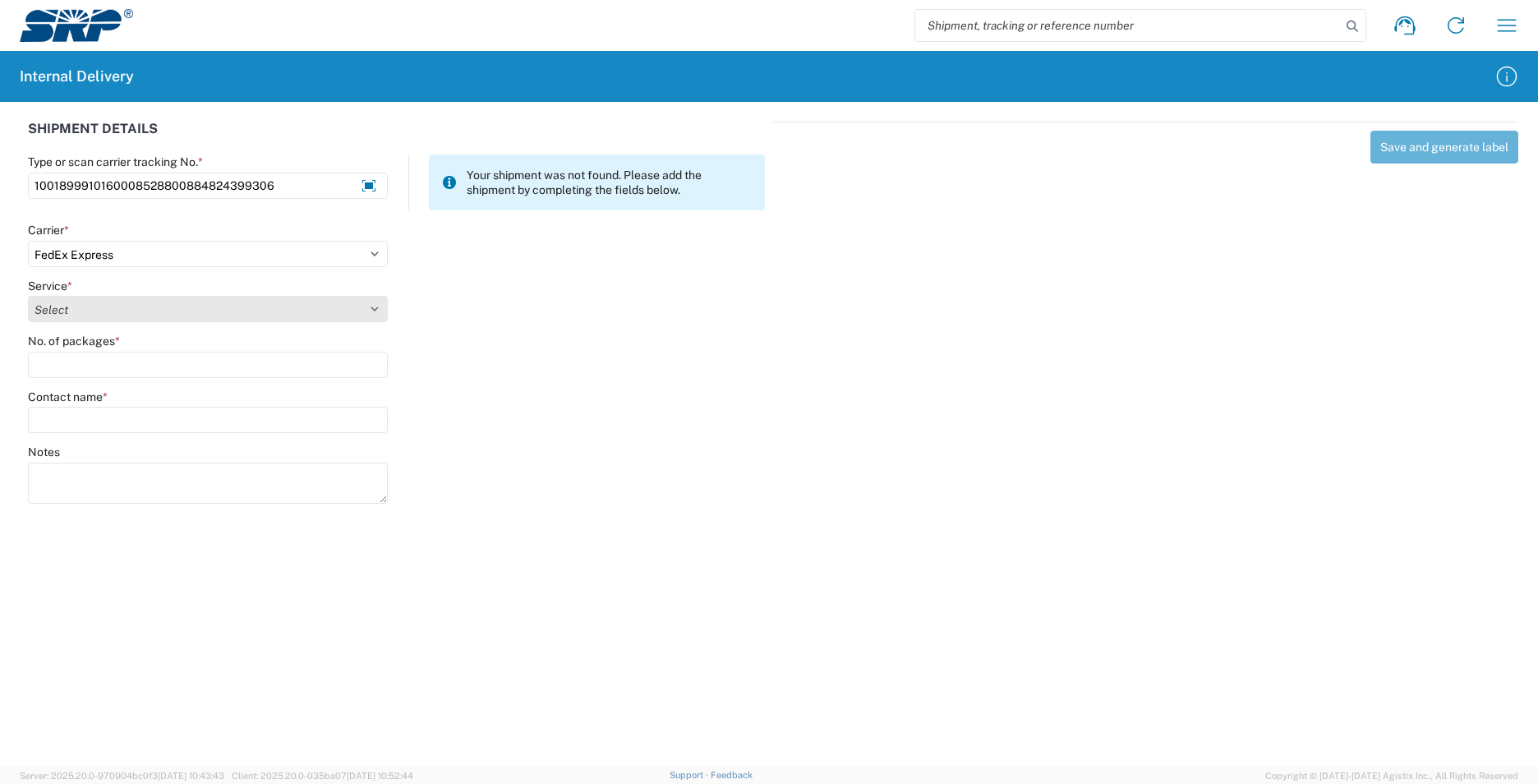
click at [67, 309] on select "Select 1Day Freight 2Day 2Day AM 2Day AM One Rate 2Day Freight 2Day One Rate 3 …" at bounding box center [207, 309] width 360 height 26
select select "8"
click at [67, 309] on select "Select 1Day Freight 2Day 2Day AM 2Day AM One Rate 2Day Freight 2Day One Rate 3 …" at bounding box center [207, 309] width 360 height 26
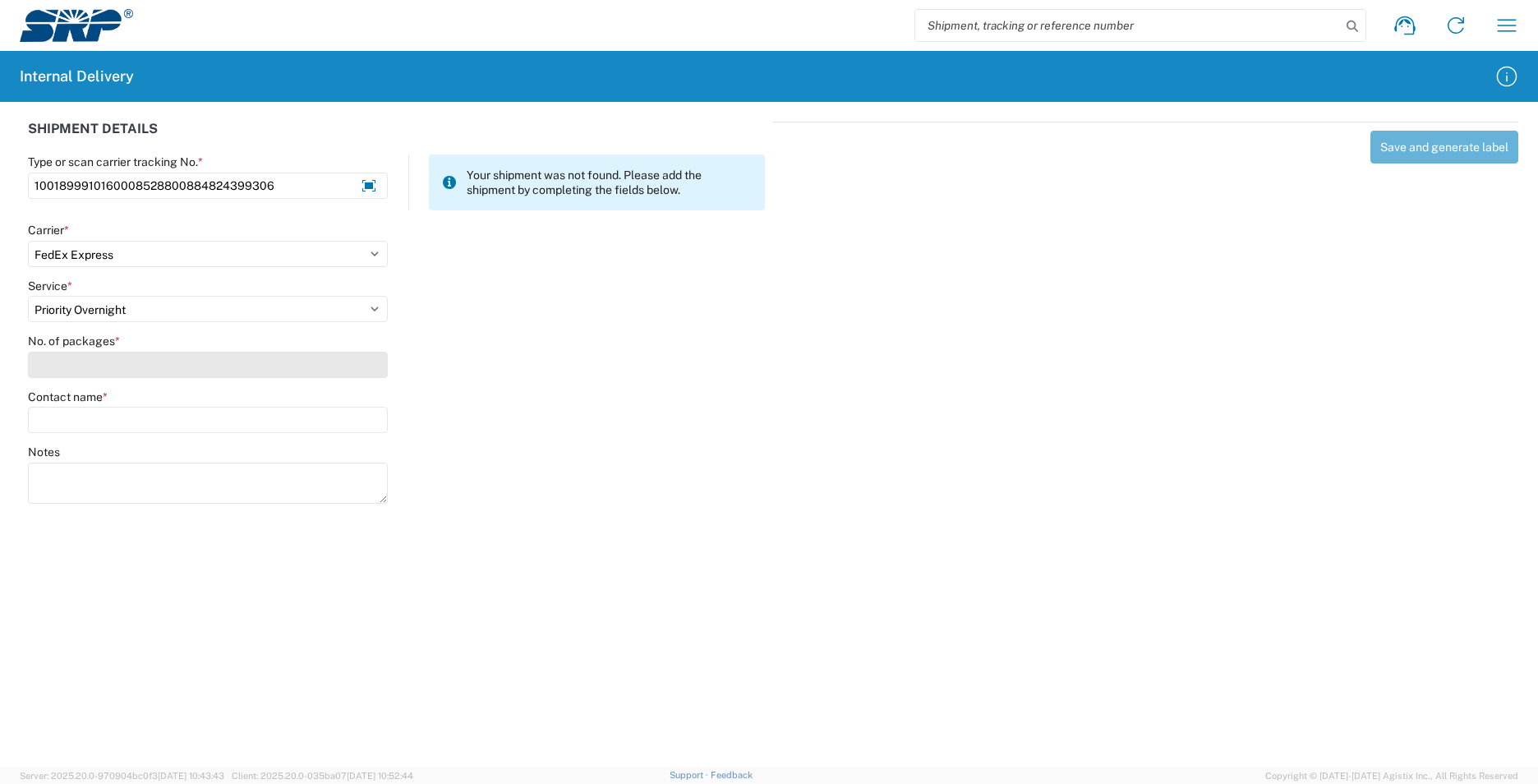
click at [62, 362] on input "No. of packages *" at bounding box center [207, 365] width 360 height 26
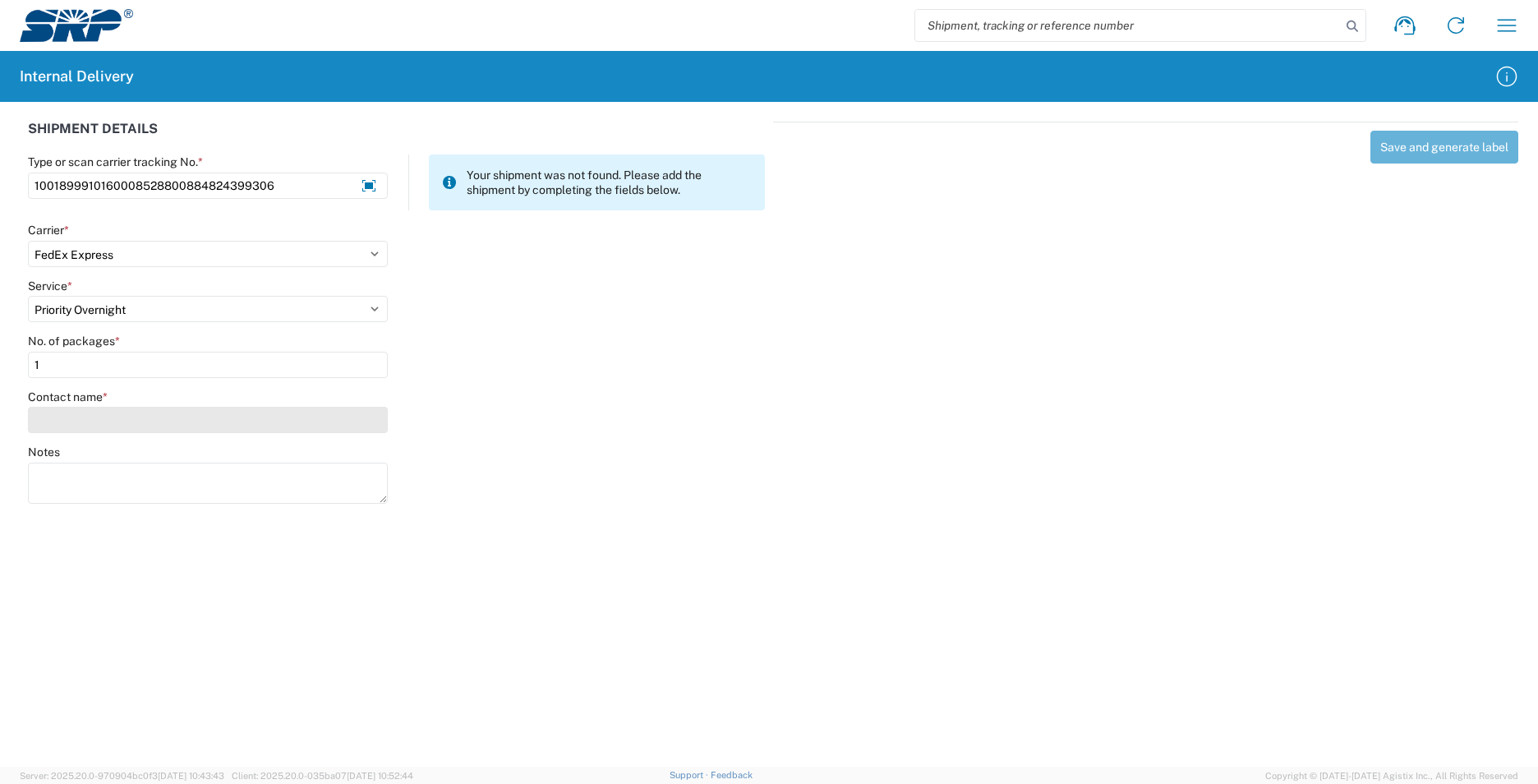
type input "1"
click at [70, 419] on input "Contact name *" at bounding box center [207, 420] width 360 height 26
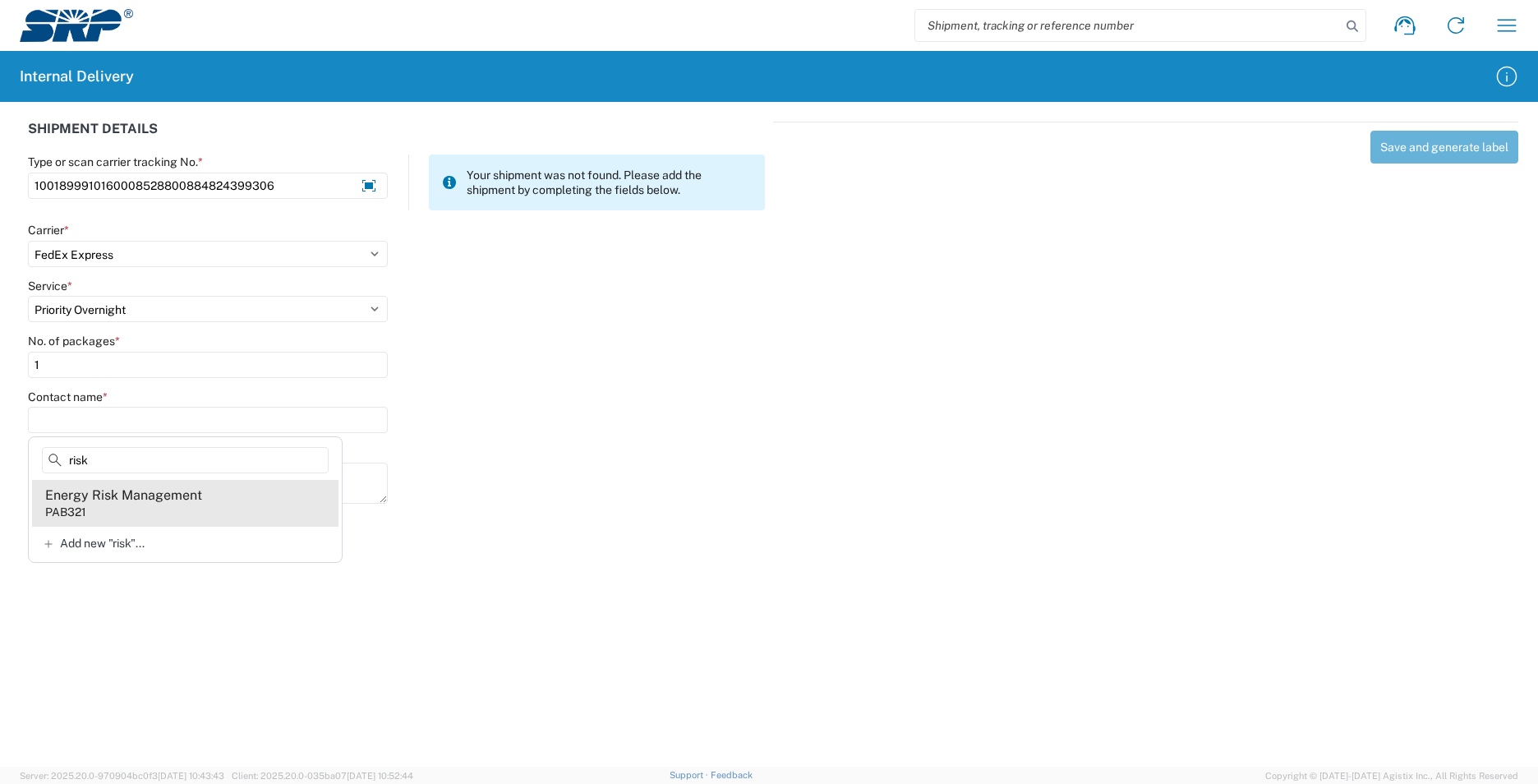
type input "risk"
click at [216, 510] on agx-address-suggestion-item "Energy Risk Management PAB321" at bounding box center [185, 502] width 306 height 46
type input "Energy Risk Management"
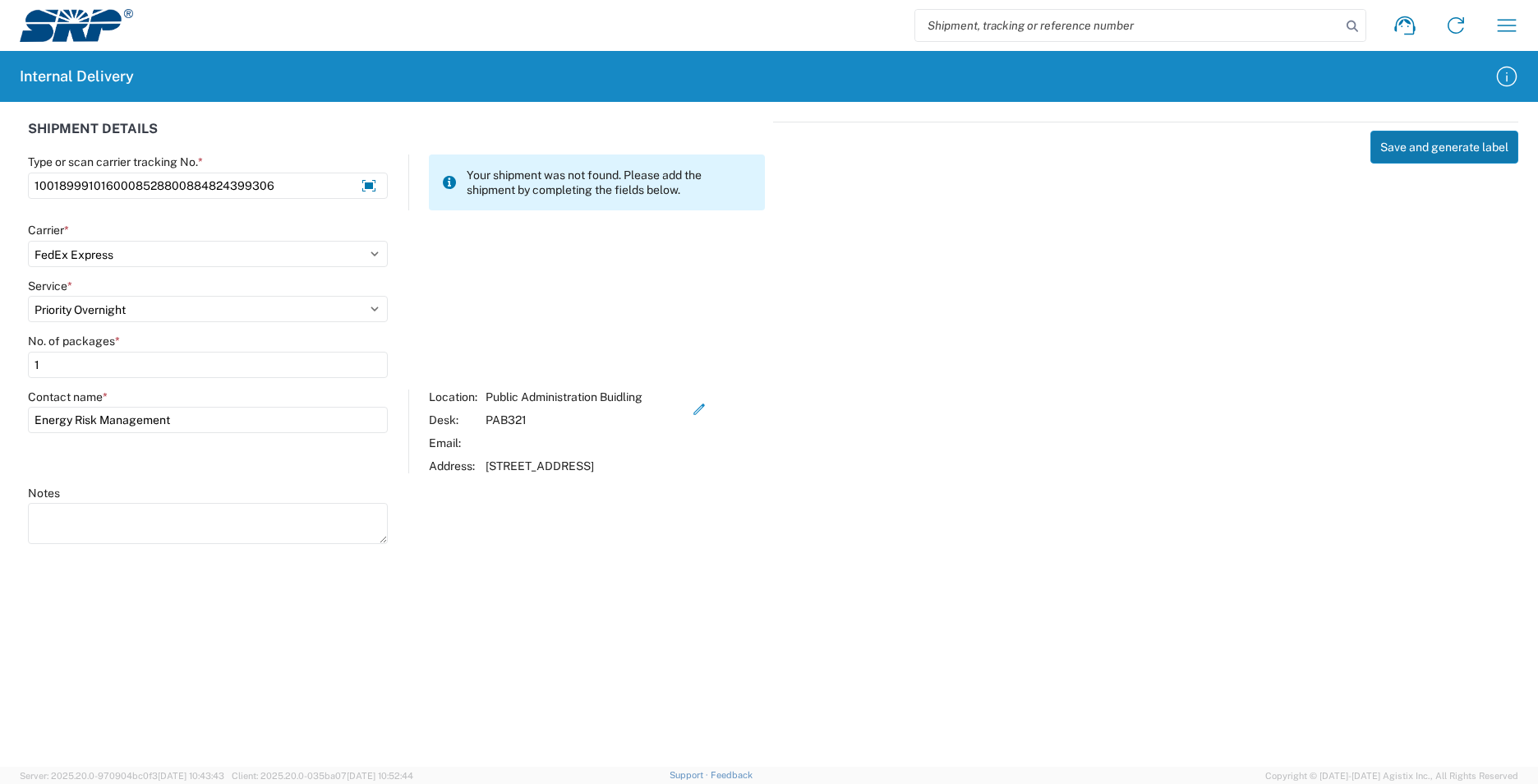
click at [1406, 135] on button "Save and generate label" at bounding box center [1444, 147] width 148 height 33
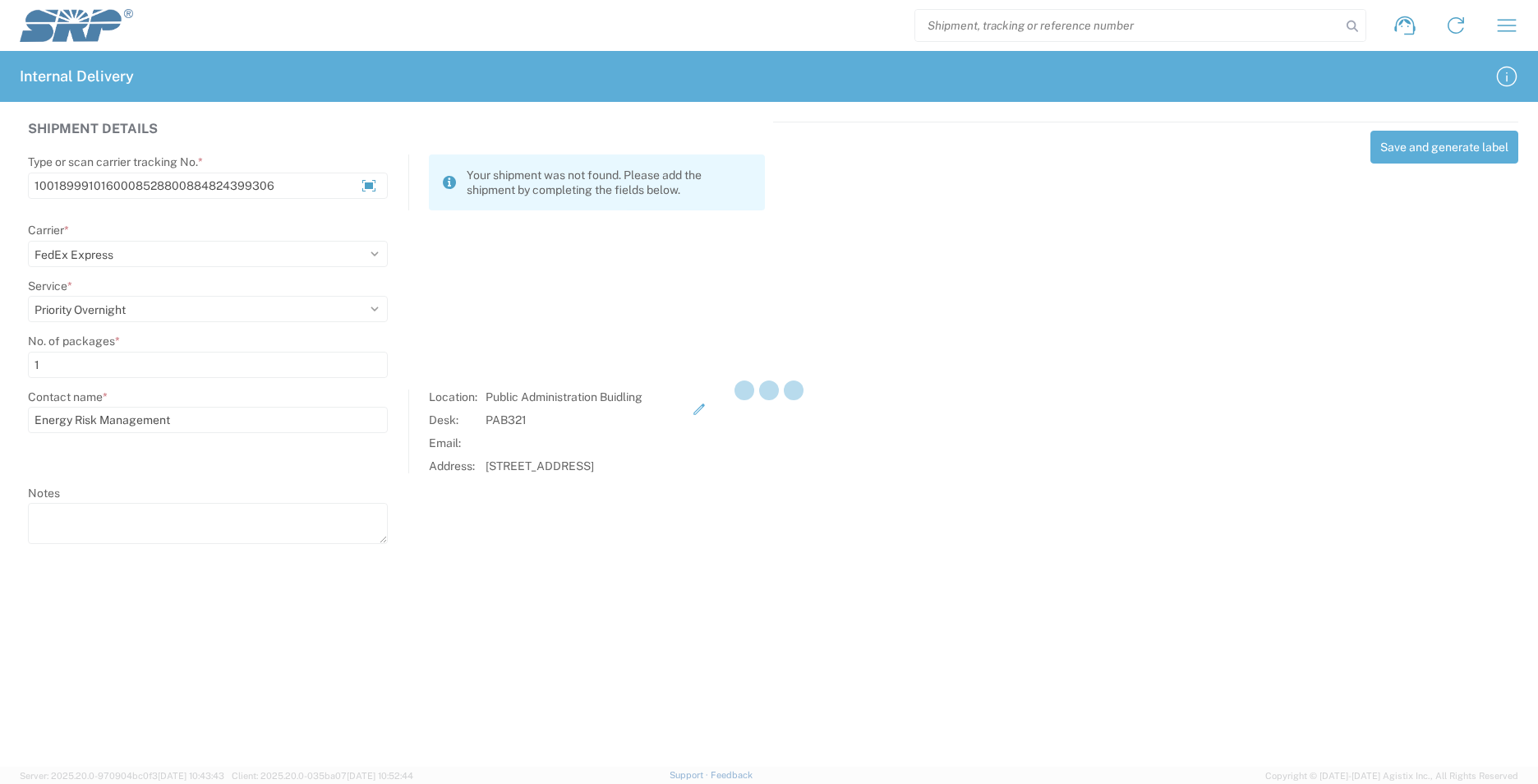
select select
